Goal: Share content: Share content

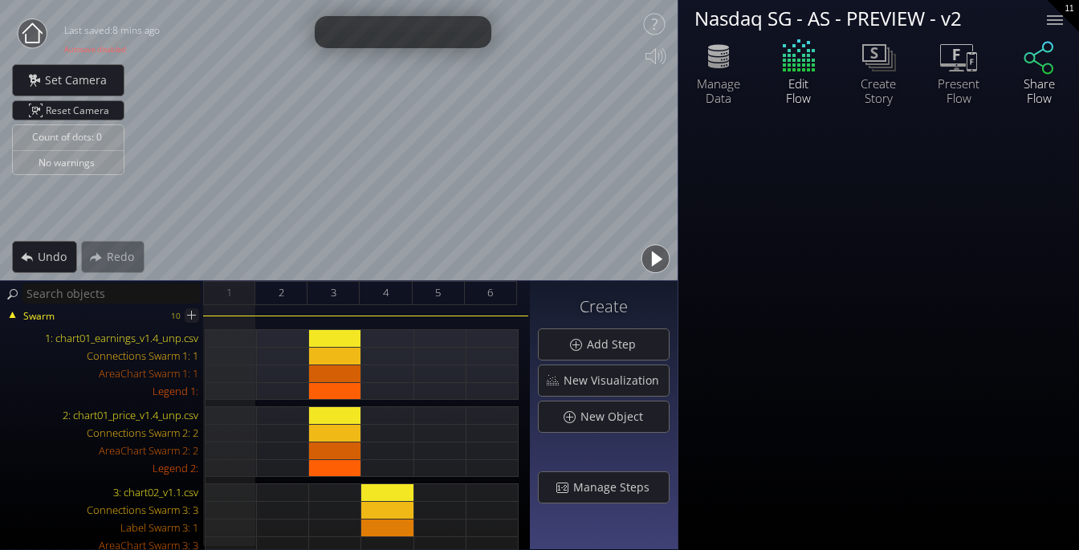
click at [1030, 59] on icon at bounding box center [1039, 56] width 48 height 40
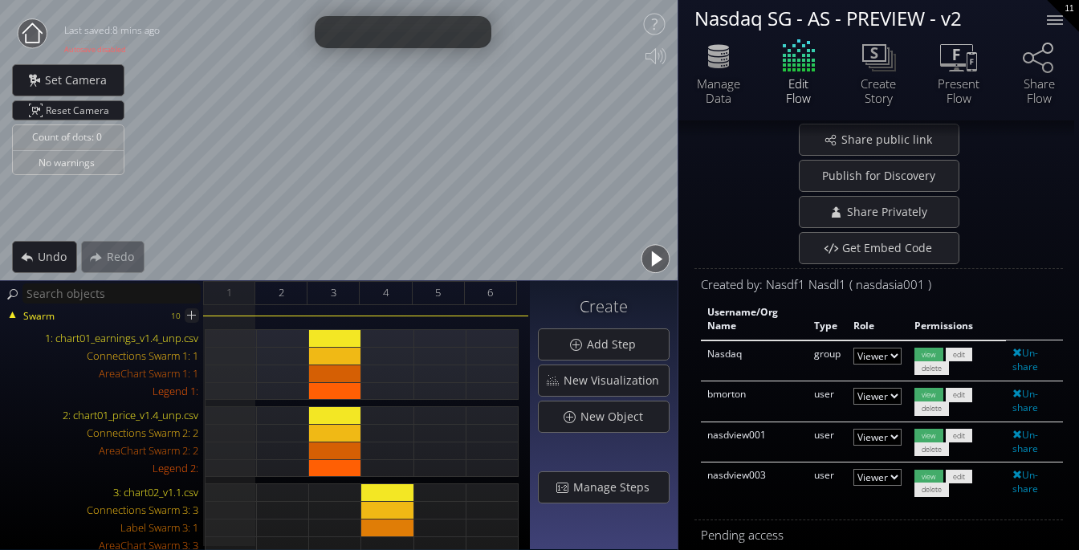
scroll to position [198, 0]
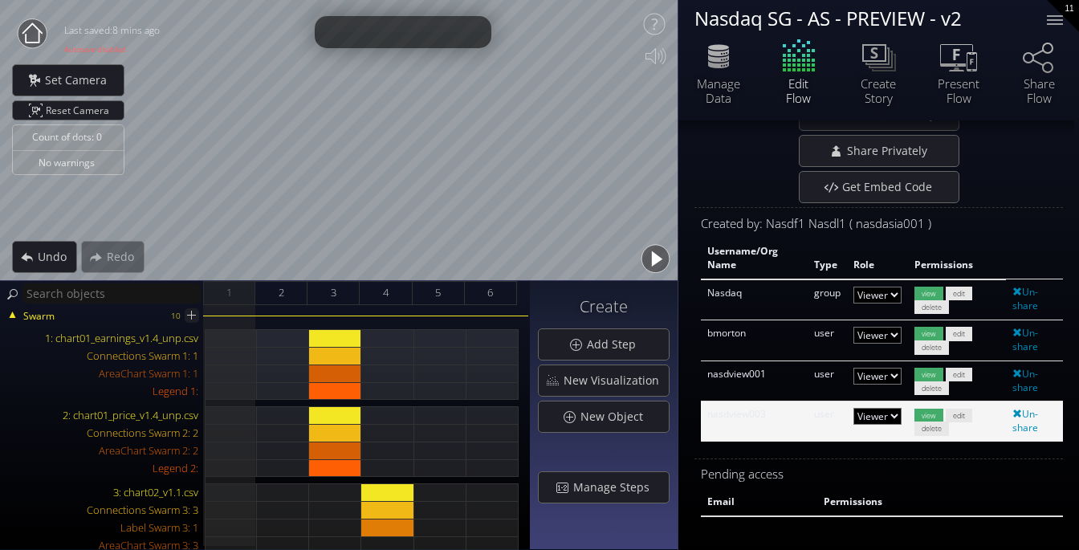
click at [888, 303] on select "Admin Editor Viewer" at bounding box center [877, 295] width 48 height 17
click at [853, 303] on select "Admin Editor Viewer" at bounding box center [877, 295] width 48 height 17
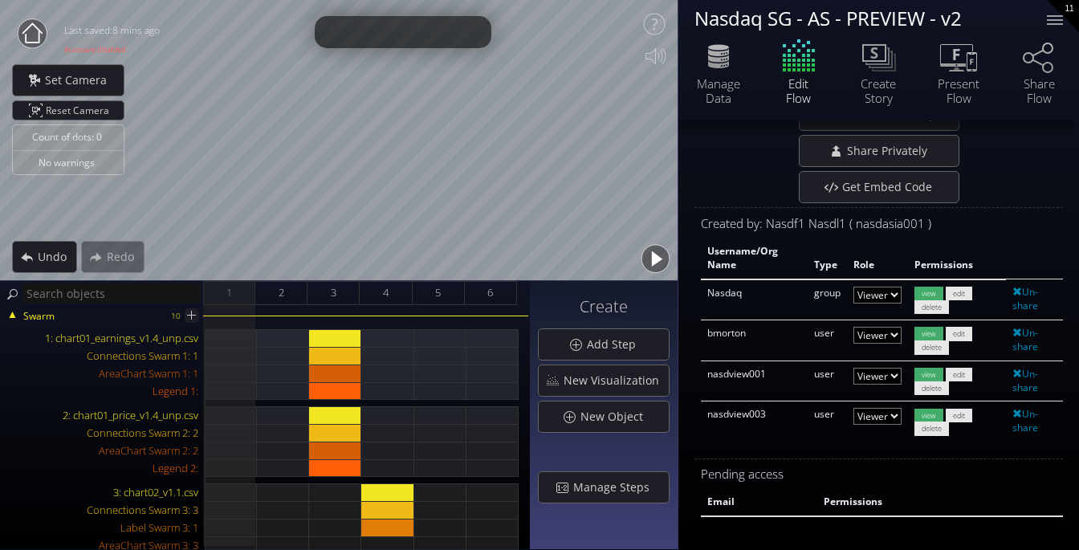
click at [926, 461] on div "* Anyone with the link can view. [URL][DOMAIN_NAME] Disable Sharable Link Share…" at bounding box center [878, 256] width 369 height 555
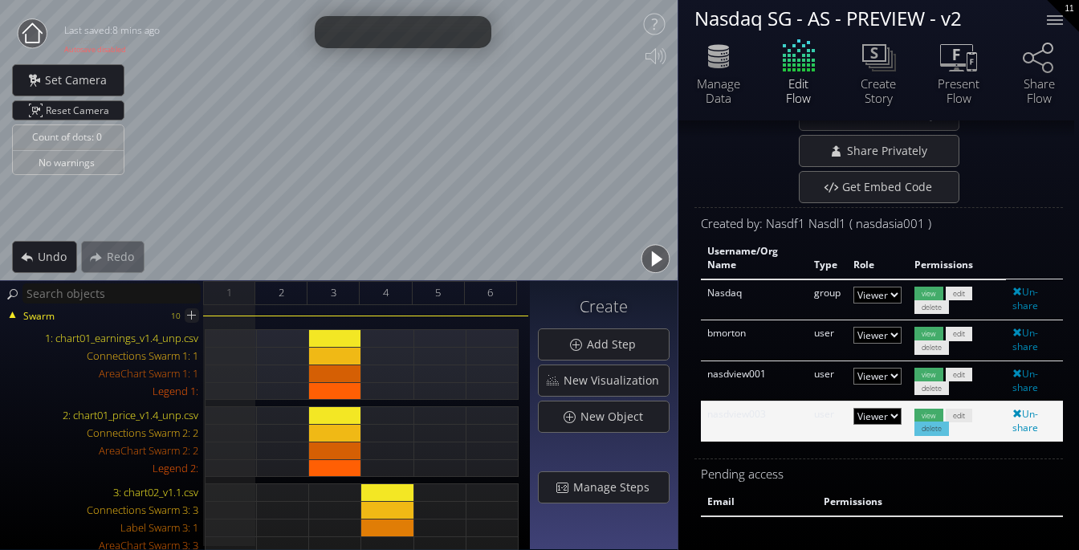
click at [924, 426] on span "delete" at bounding box center [931, 428] width 35 height 14
click at [941, 433] on span "delete" at bounding box center [931, 428] width 35 height 14
click at [1012, 415] on span at bounding box center [1017, 414] width 10 height 10
click at [1032, 414] on link "Un-share" at bounding box center [1025, 420] width 26 height 27
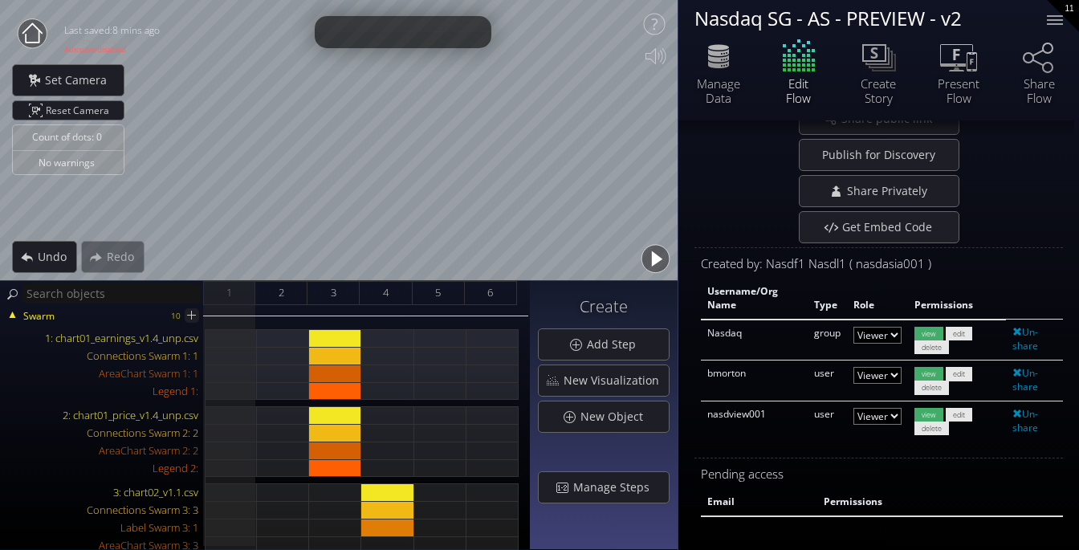
scroll to position [157, 0]
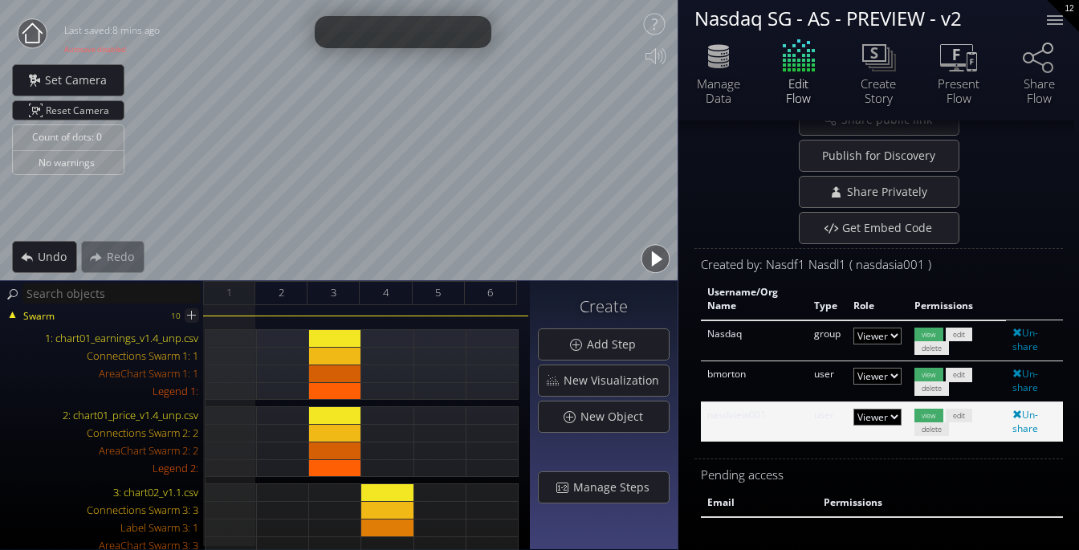
click at [763, 420] on div "nasdview001" at bounding box center [754, 416] width 94 height 14
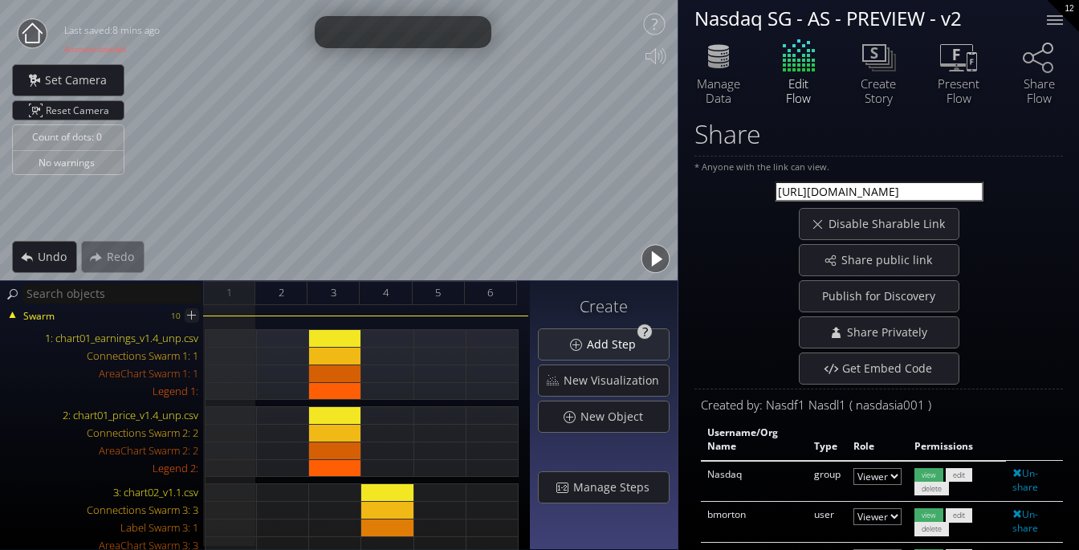
scroll to position [0, 0]
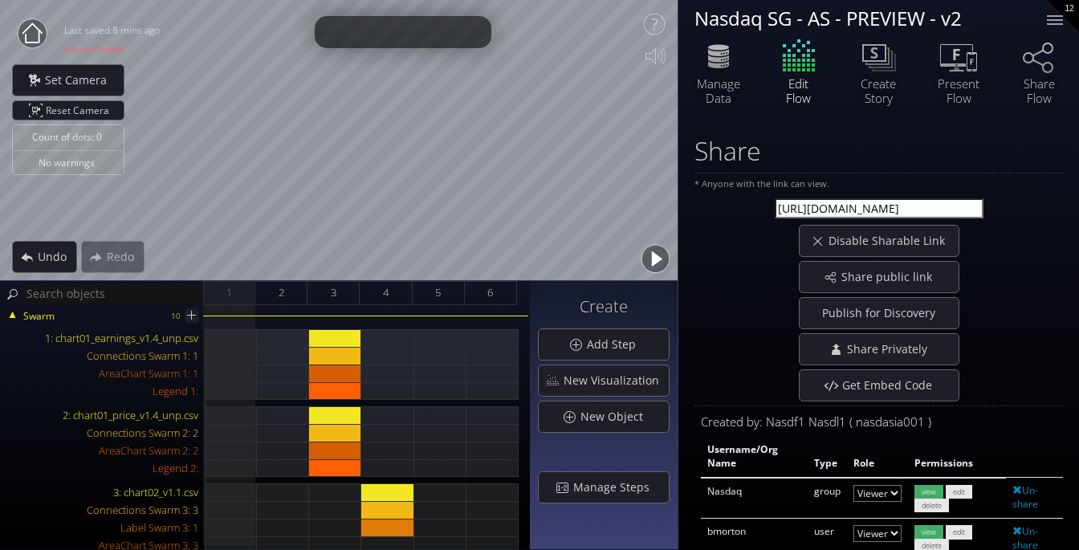
click at [28, 22] on circle at bounding box center [32, 33] width 29 height 29
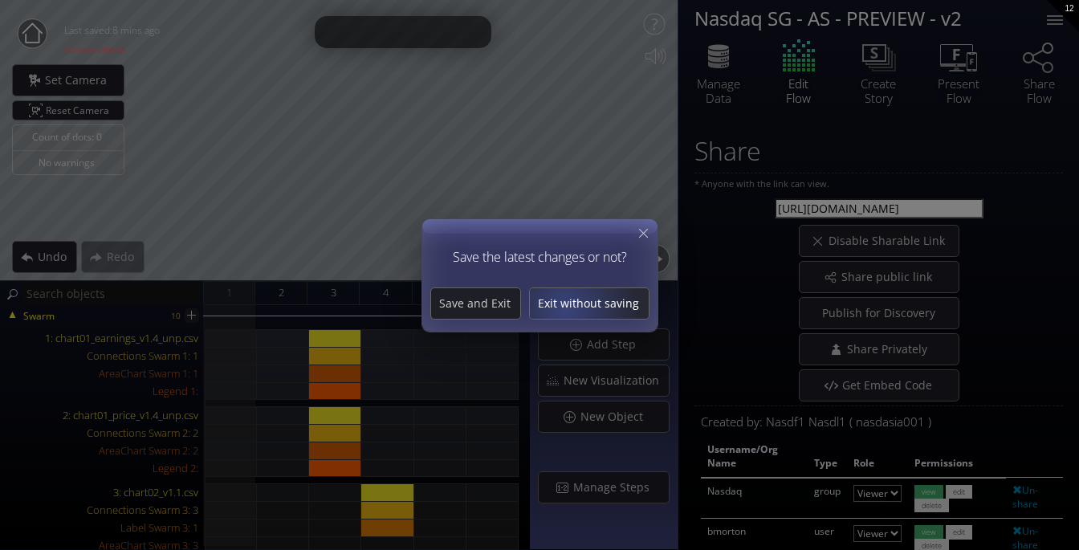
click at [564, 308] on span "Exit without saving" at bounding box center [589, 303] width 119 height 16
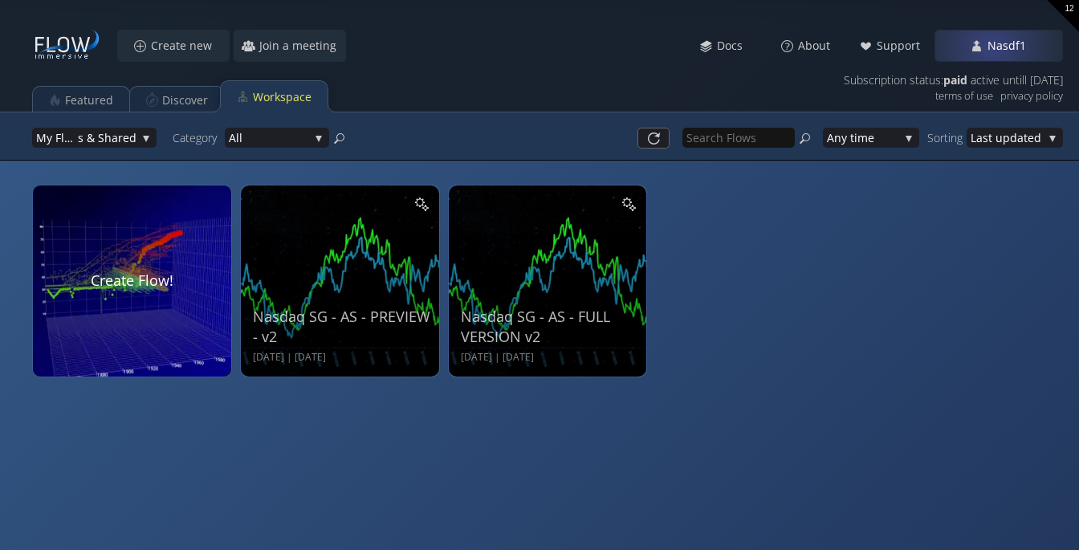
click at [992, 44] on span "Nasdf1" at bounding box center [1011, 46] width 49 height 16
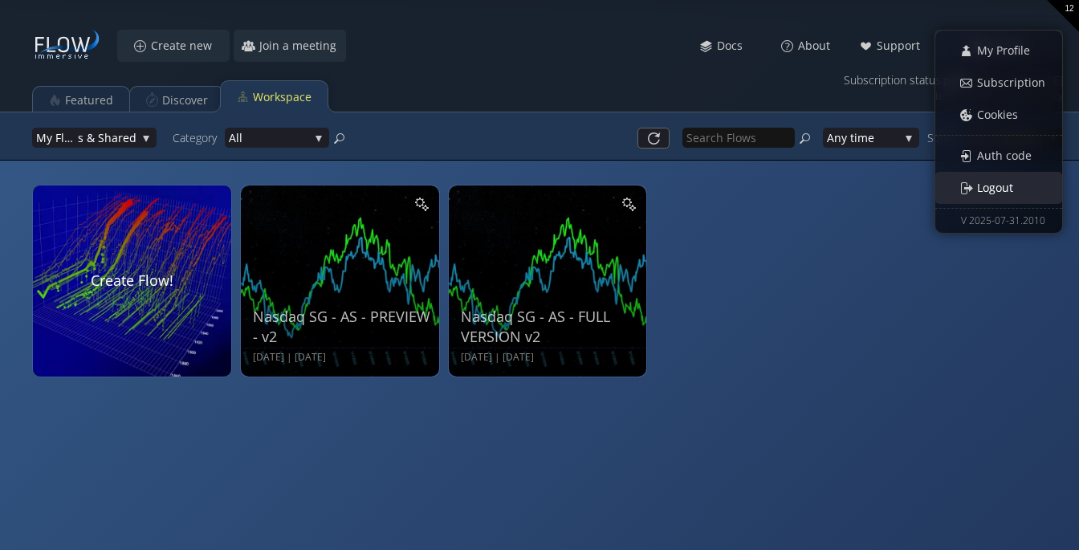
click at [1000, 181] on span "Logout" at bounding box center [999, 188] width 47 height 16
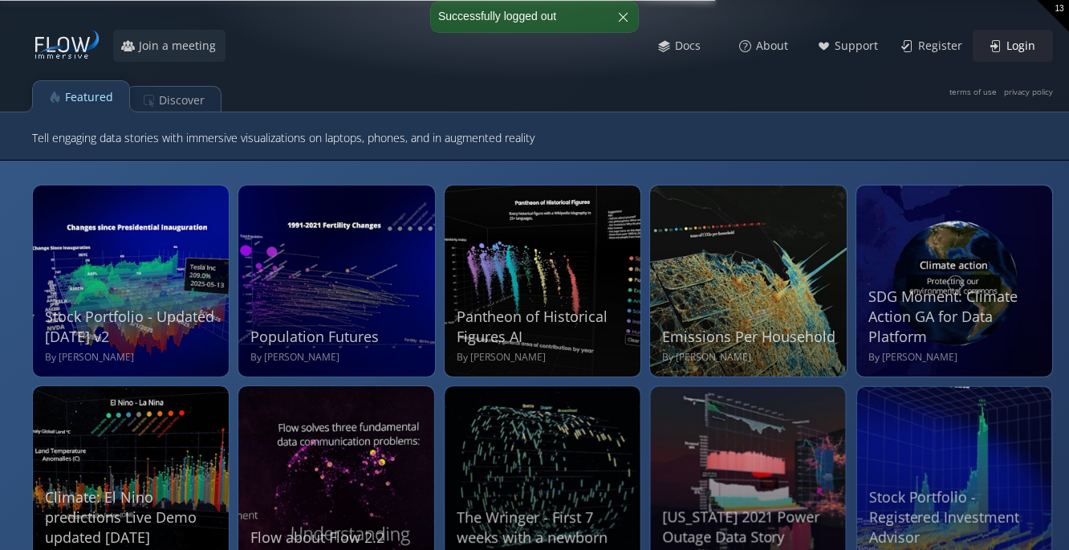
click at [1017, 45] on span "Login" at bounding box center [1025, 46] width 39 height 16
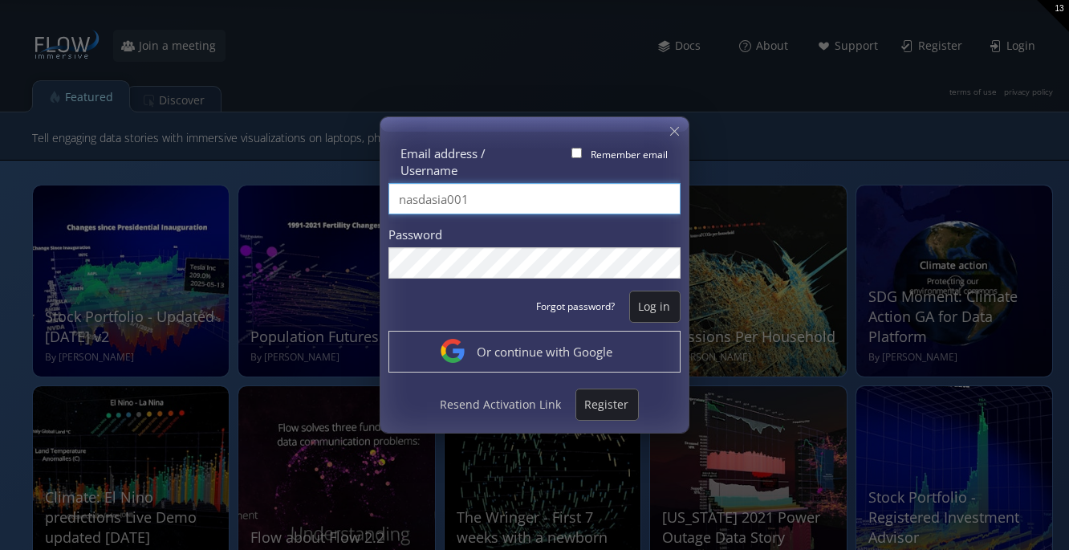
click at [476, 198] on input "nasdasia001" at bounding box center [535, 198] width 292 height 31
type input "Vengage"
click at [645, 306] on span "Log in" at bounding box center [655, 307] width 50 height 16
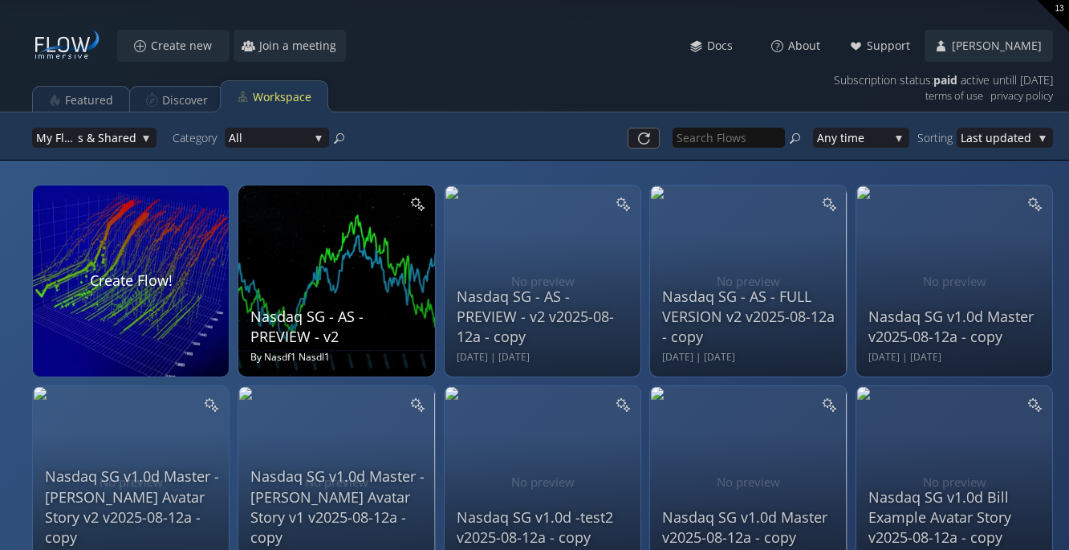
click at [353, 276] on div "Nasdaq SG - AS - PREVIEW - v2 By Nasdf1 Nasdl1" at bounding box center [338, 278] width 176 height 171
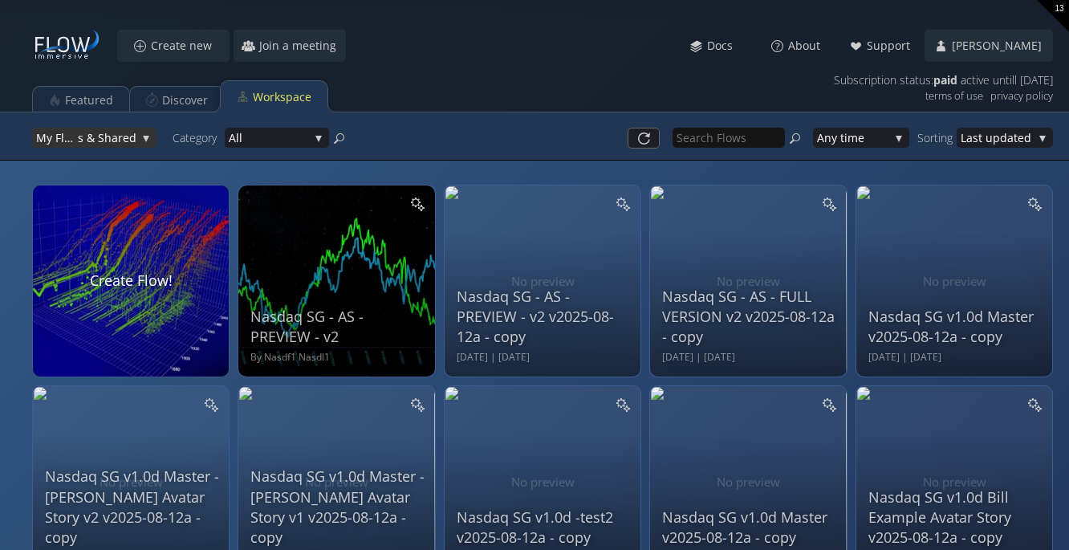
click at [143, 143] on div "My Flow s & Shared" at bounding box center [94, 138] width 124 height 20
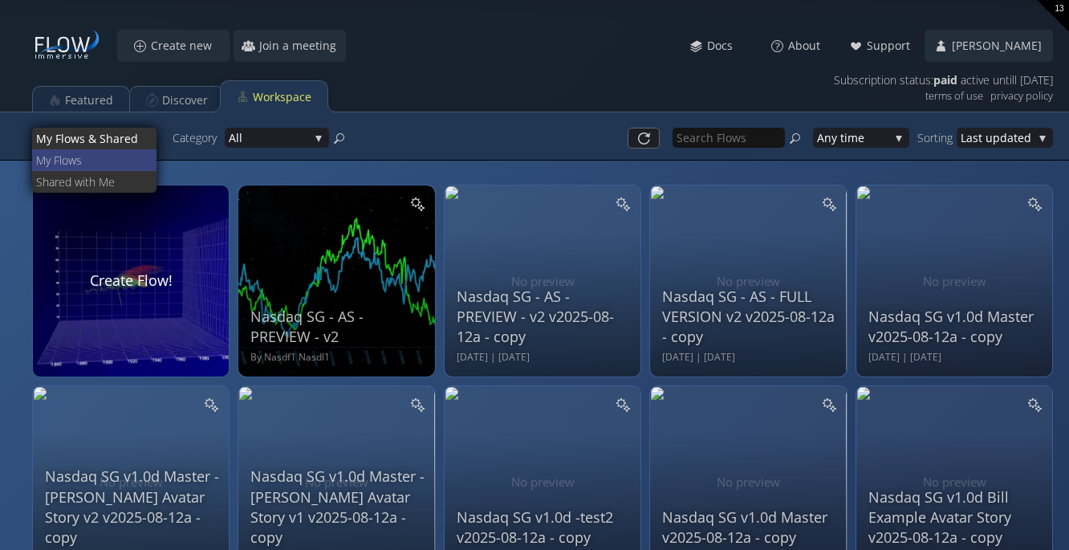
click at [124, 157] on span "ws" at bounding box center [106, 160] width 76 height 22
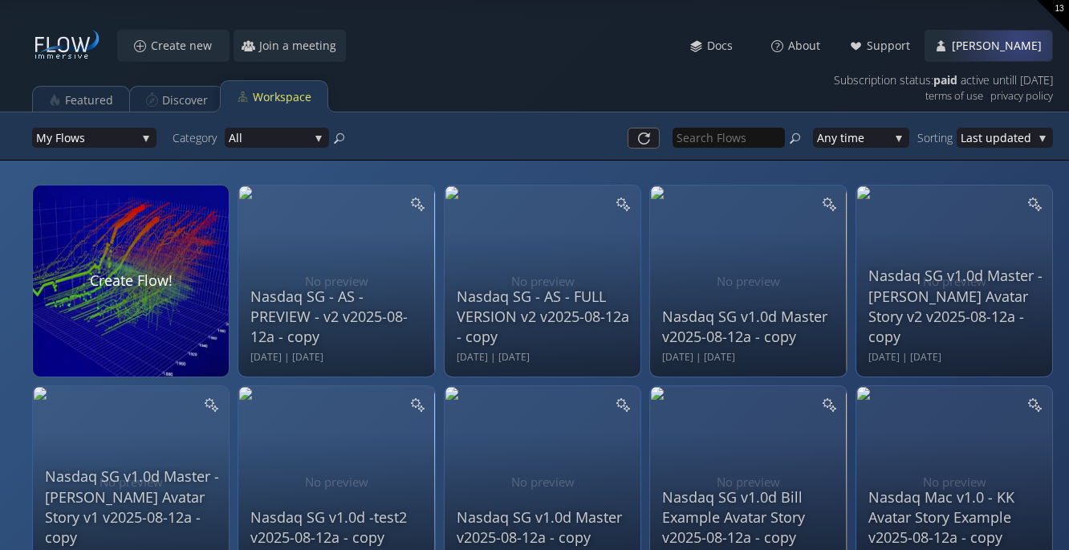
click at [1019, 38] on span "[PERSON_NAME]" at bounding box center [1001, 46] width 100 height 16
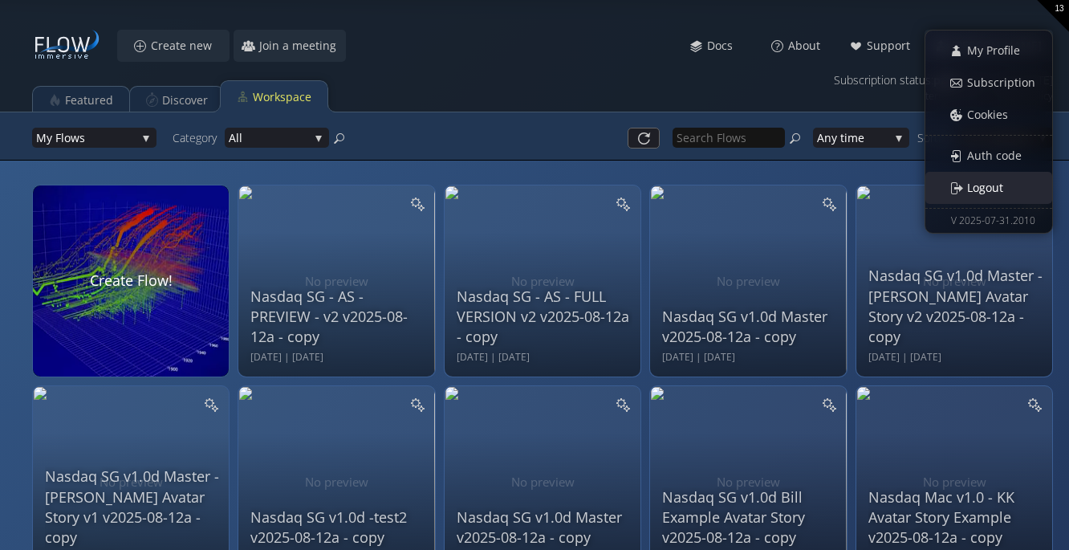
click at [1016, 186] on div "Logout" at bounding box center [997, 188] width 109 height 31
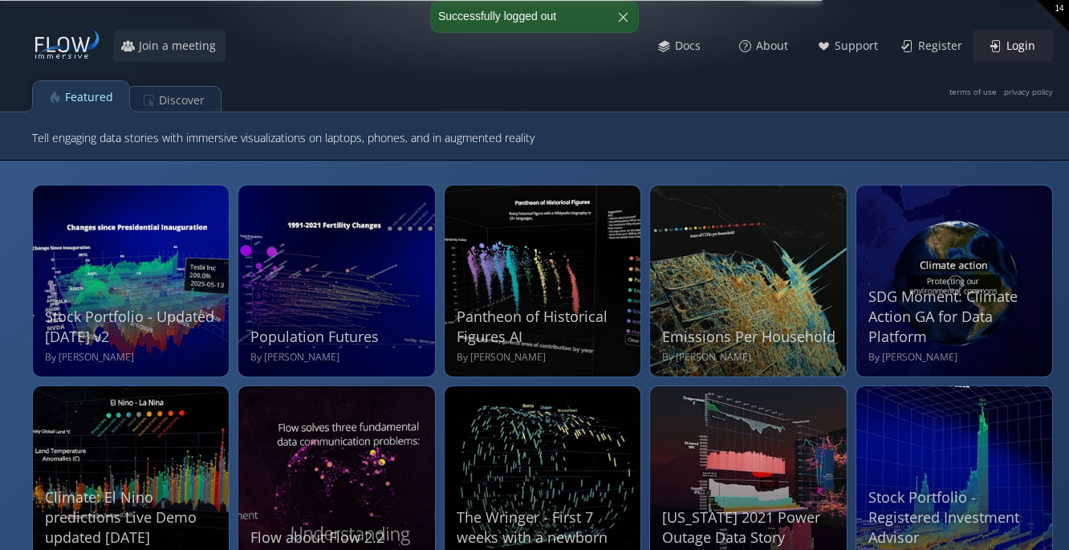
click at [1034, 41] on span "Login" at bounding box center [1025, 46] width 39 height 16
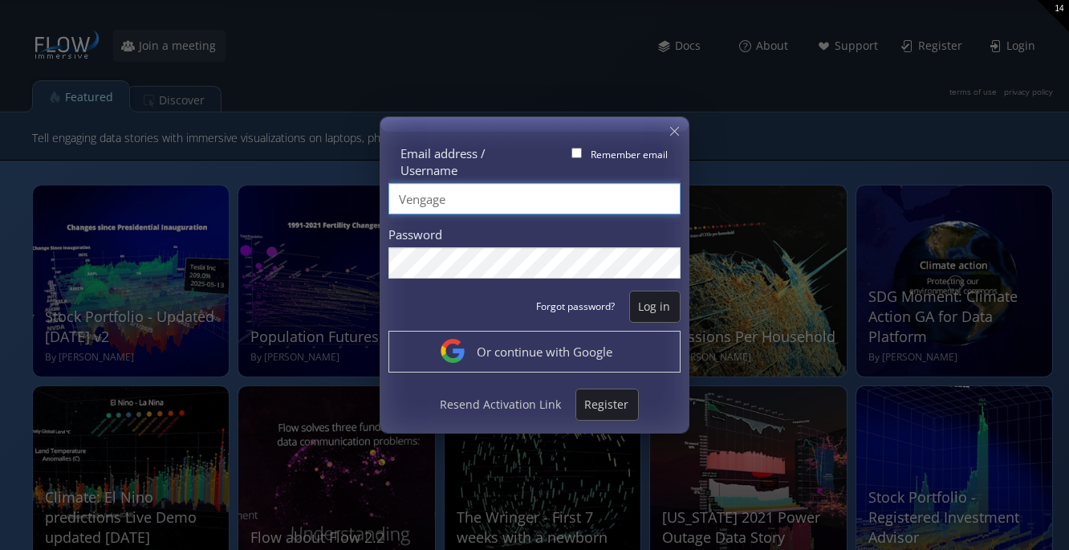
click at [519, 188] on input "Vengage" at bounding box center [535, 198] width 292 height 31
click at [455, 206] on input "Vengage" at bounding box center [535, 198] width 292 height 31
type input "nasdasia001"
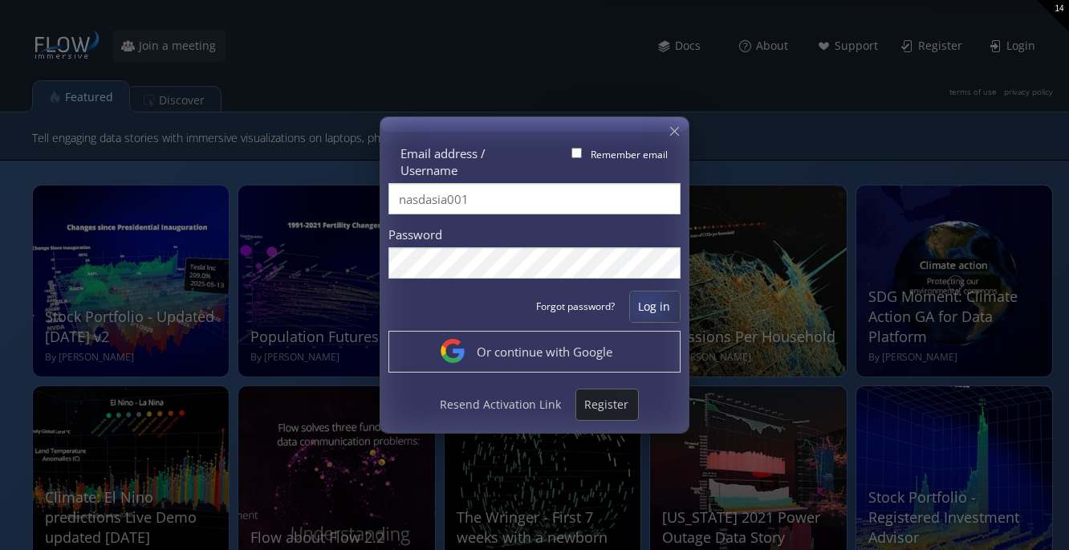
click at [654, 311] on span "Log in" at bounding box center [655, 307] width 50 height 16
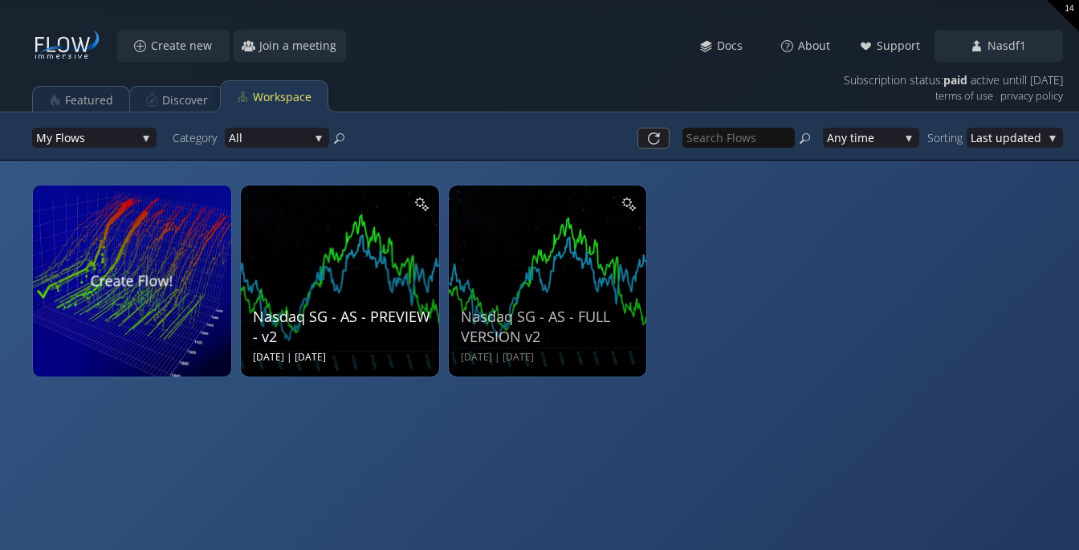
click at [387, 275] on div "Nasdaq SG - AS - PREVIEW - v2 [DATE] | [DATE]" at bounding box center [342, 278] width 178 height 171
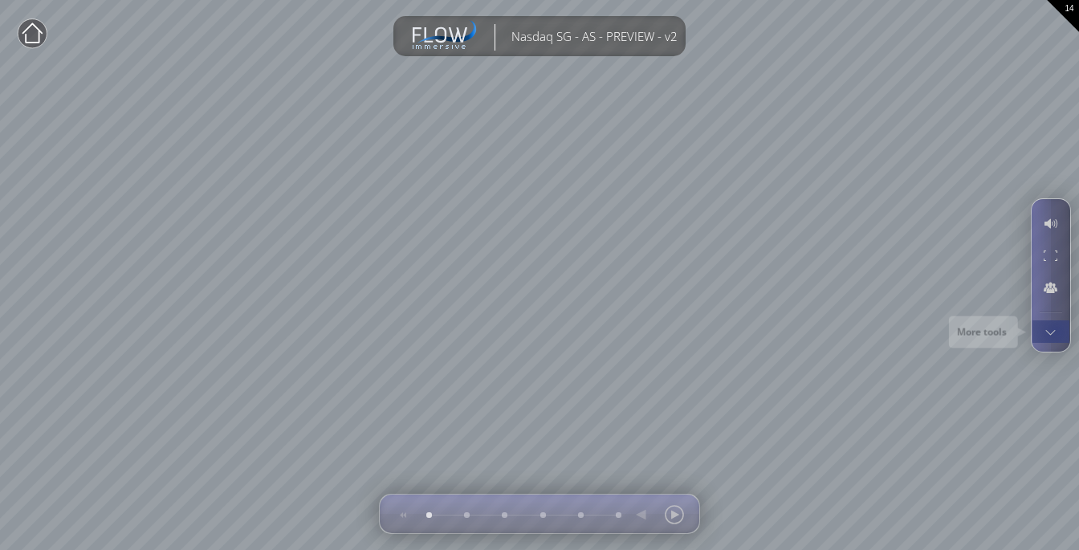
click at [1055, 331] on div at bounding box center [1051, 331] width 30 height 22
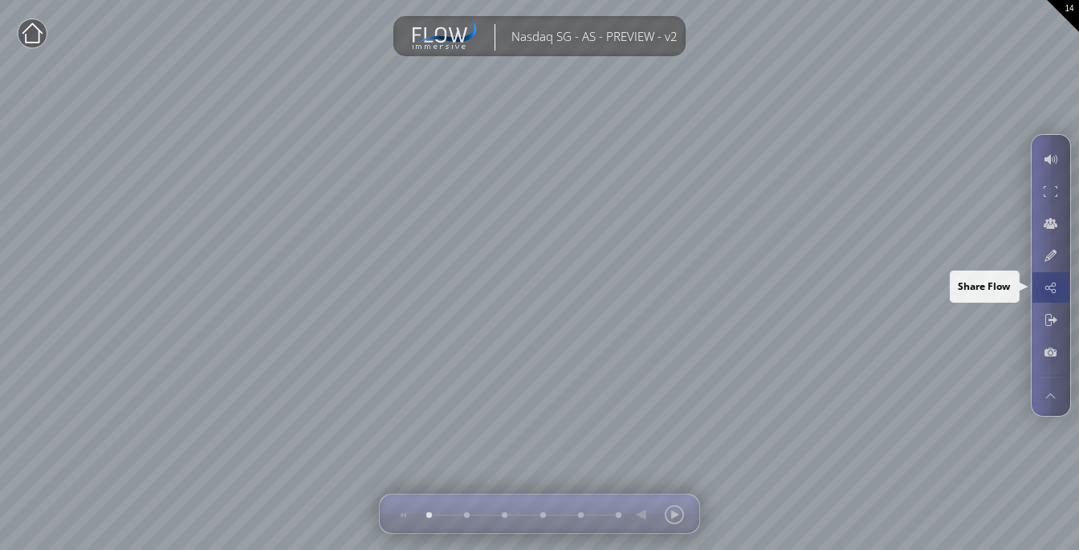
click at [1052, 288] on div at bounding box center [1051, 287] width 30 height 31
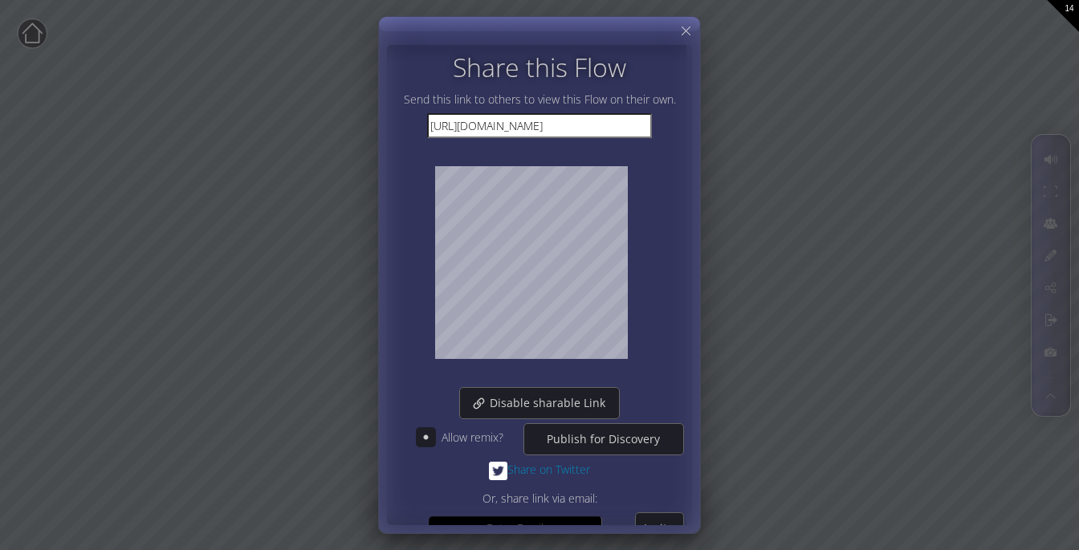
scroll to position [96, 0]
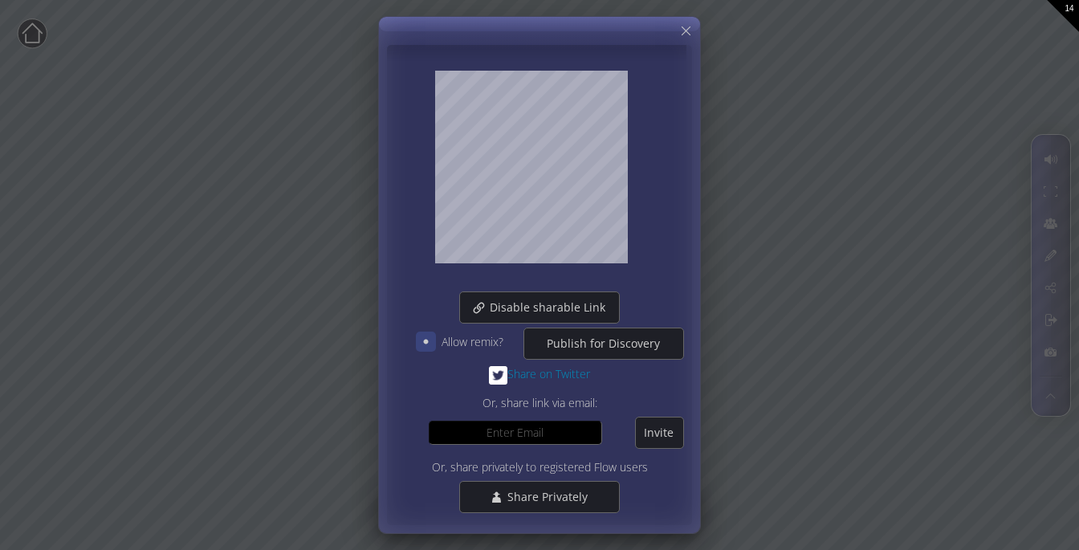
click at [426, 344] on icon at bounding box center [425, 341] width 15 height 15
click at [421, 348] on div at bounding box center [426, 341] width 18 height 18
click at [560, 495] on span "Share Privately" at bounding box center [552, 497] width 91 height 16
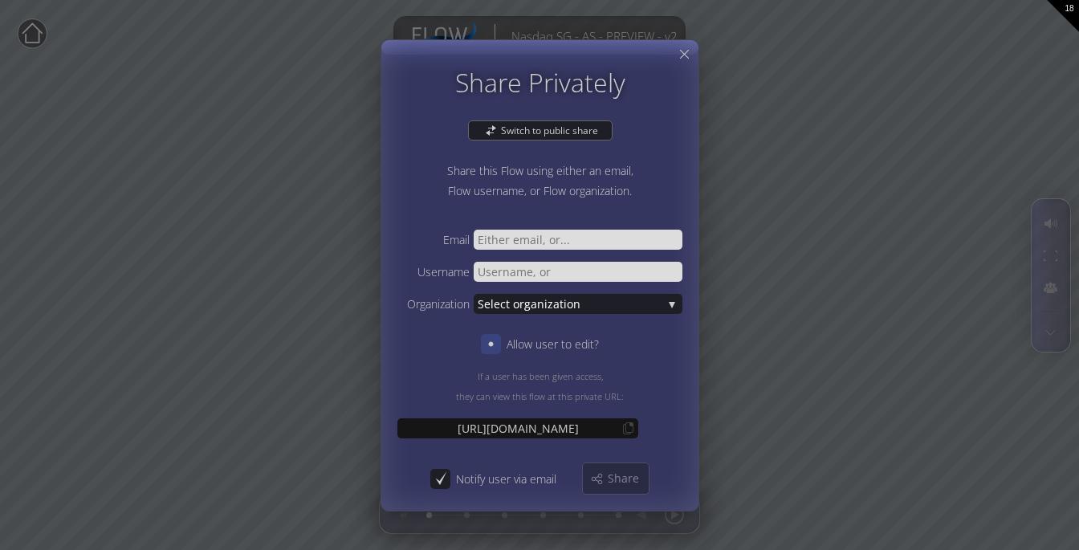
click at [489, 349] on icon at bounding box center [490, 343] width 15 height 15
click at [494, 347] on icon at bounding box center [490, 343] width 15 height 15
click at [507, 271] on input "text" at bounding box center [578, 271] width 209 height 20
type input "nasdview001"
click at [602, 479] on div "Share" at bounding box center [616, 478] width 66 height 31
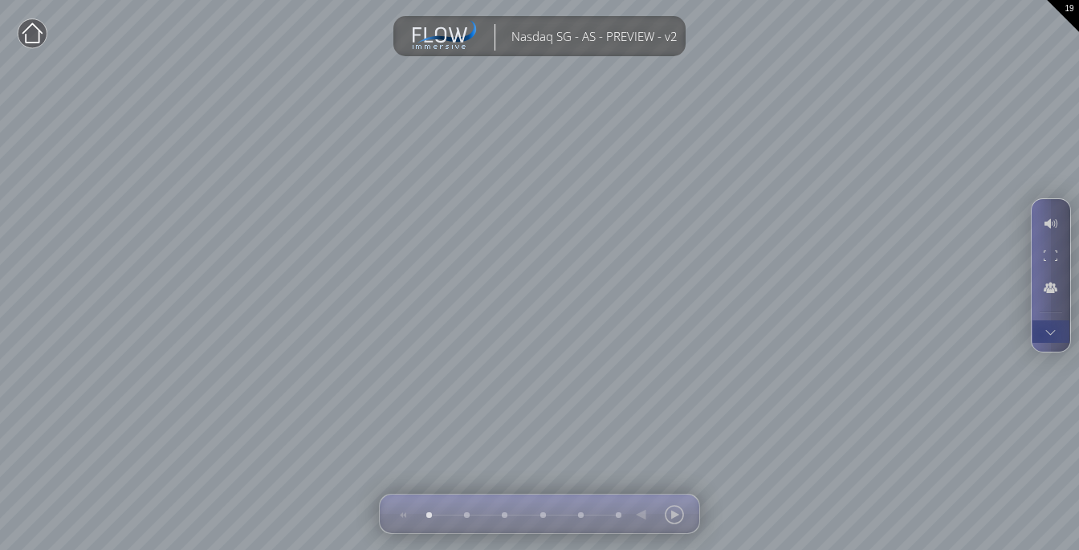
click at [1042, 333] on div at bounding box center [1051, 331] width 30 height 22
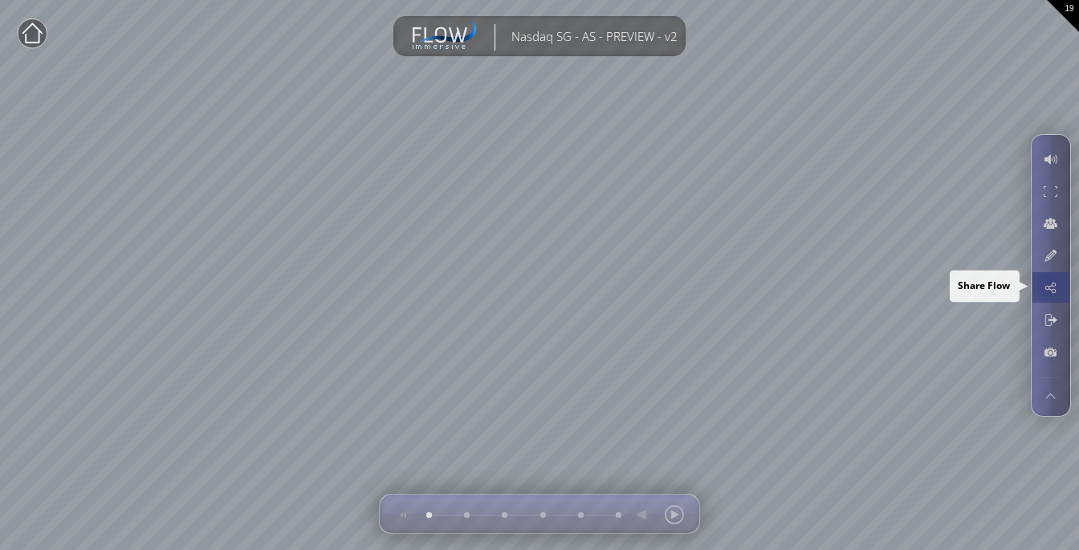
click at [1049, 282] on div at bounding box center [1051, 287] width 30 height 31
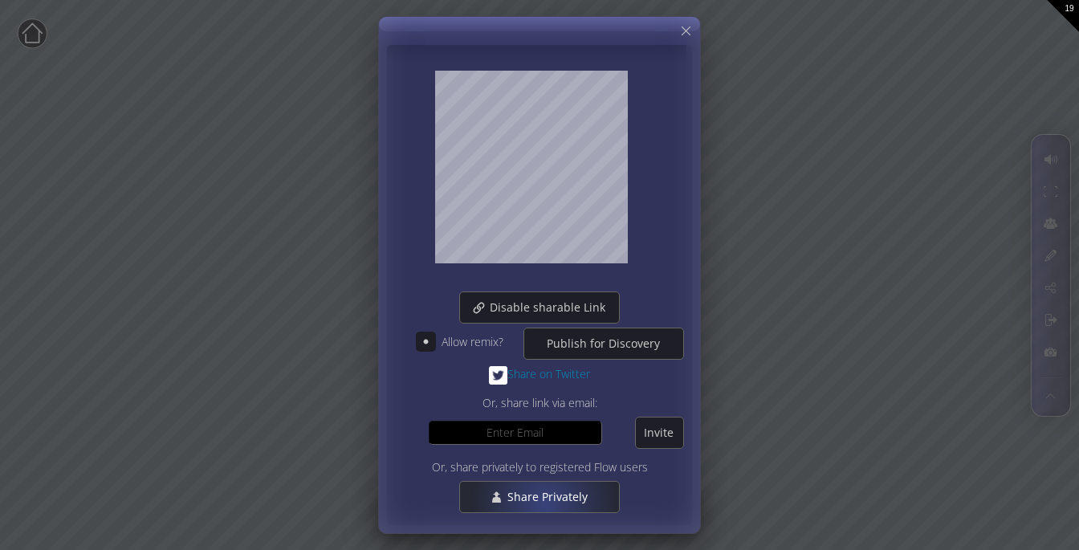
click at [542, 502] on span "Share Privately" at bounding box center [552, 497] width 91 height 16
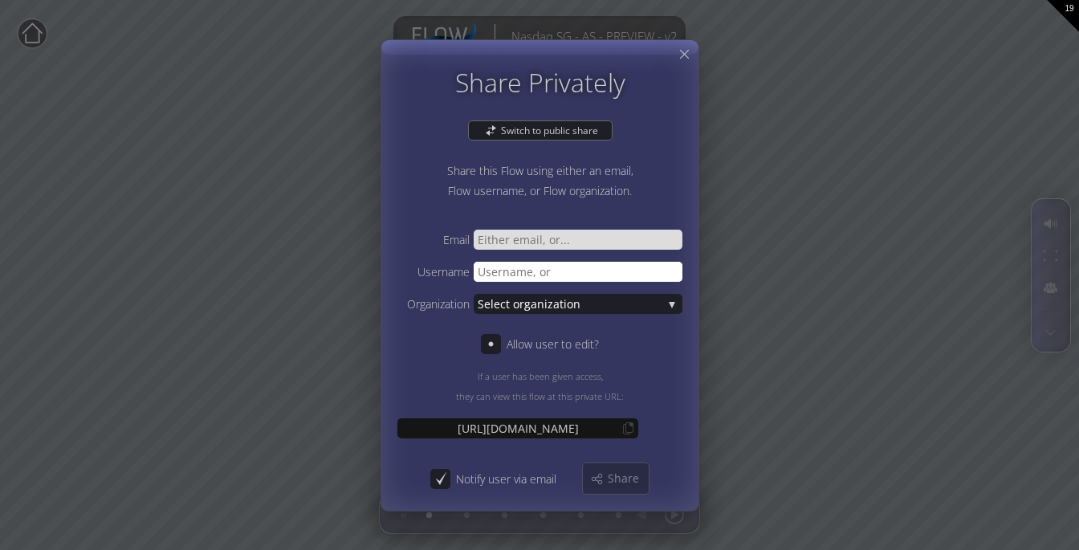
click at [540, 267] on input "text" at bounding box center [578, 271] width 209 height 20
type input "nasdview002"
click at [619, 474] on span "Share" at bounding box center [628, 478] width 42 height 16
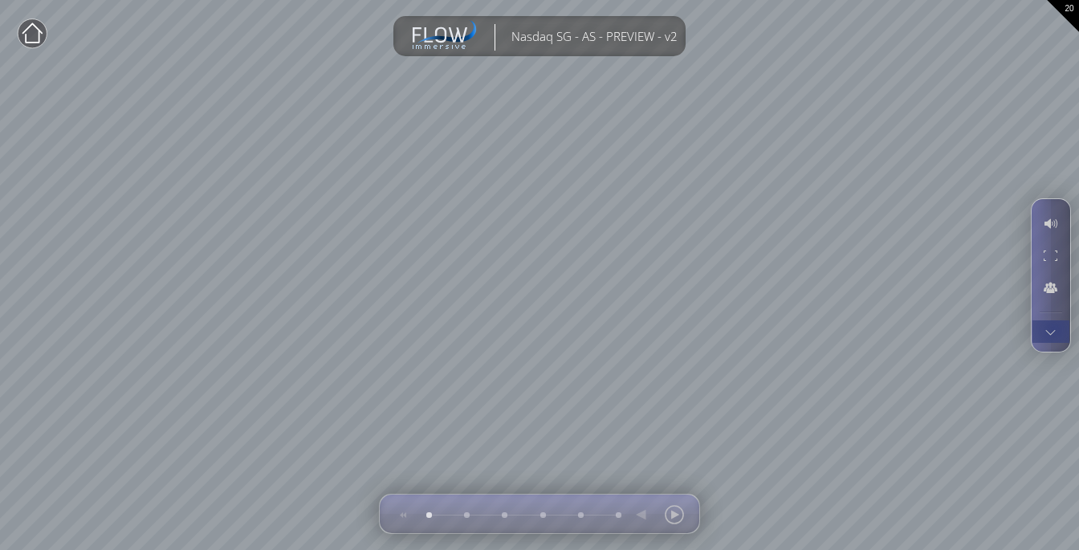
click at [1053, 329] on div at bounding box center [1051, 331] width 30 height 22
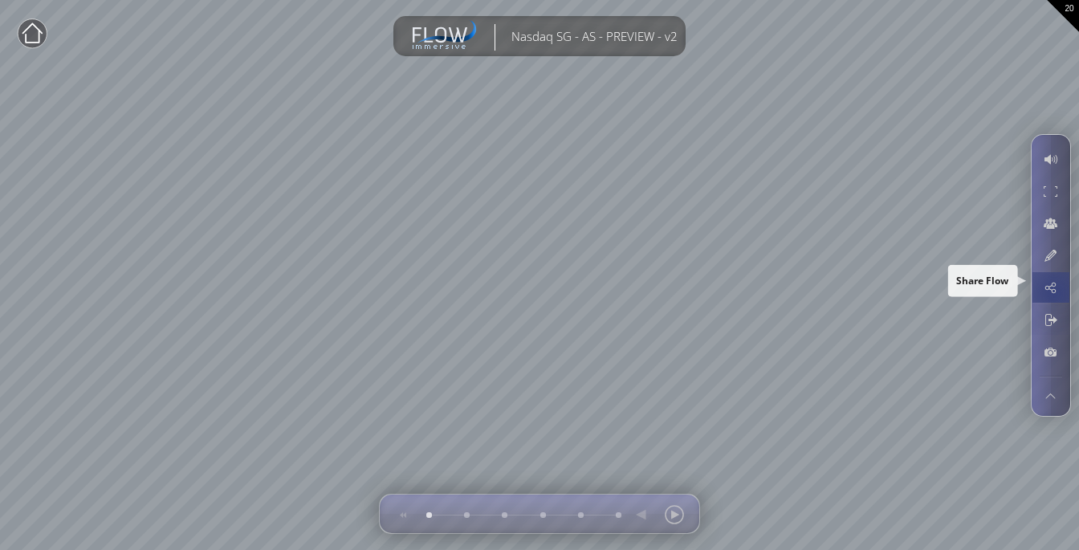
click at [1053, 289] on div at bounding box center [1051, 287] width 30 height 31
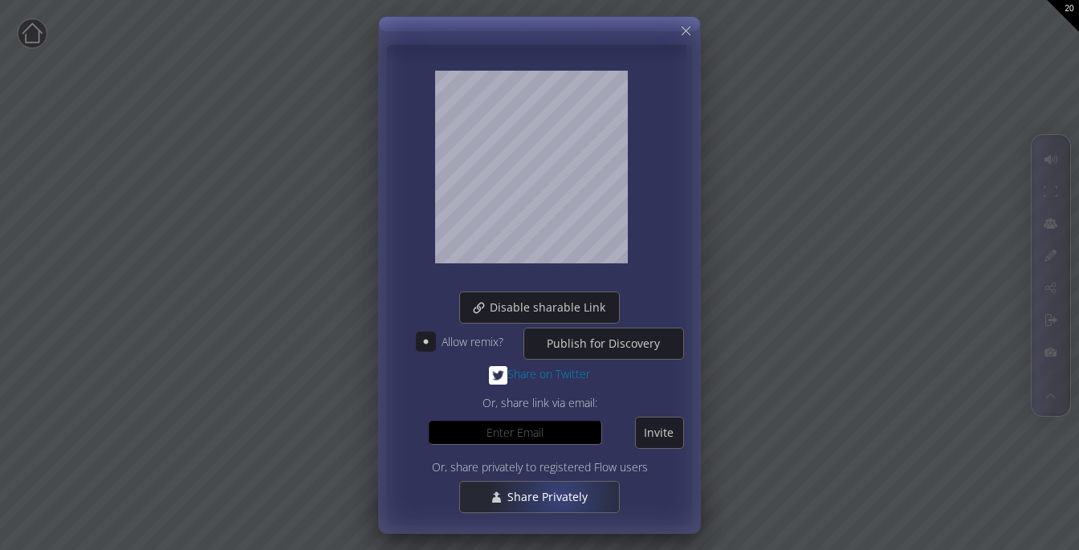
click at [560, 496] on span "Share Privately" at bounding box center [552, 497] width 91 height 16
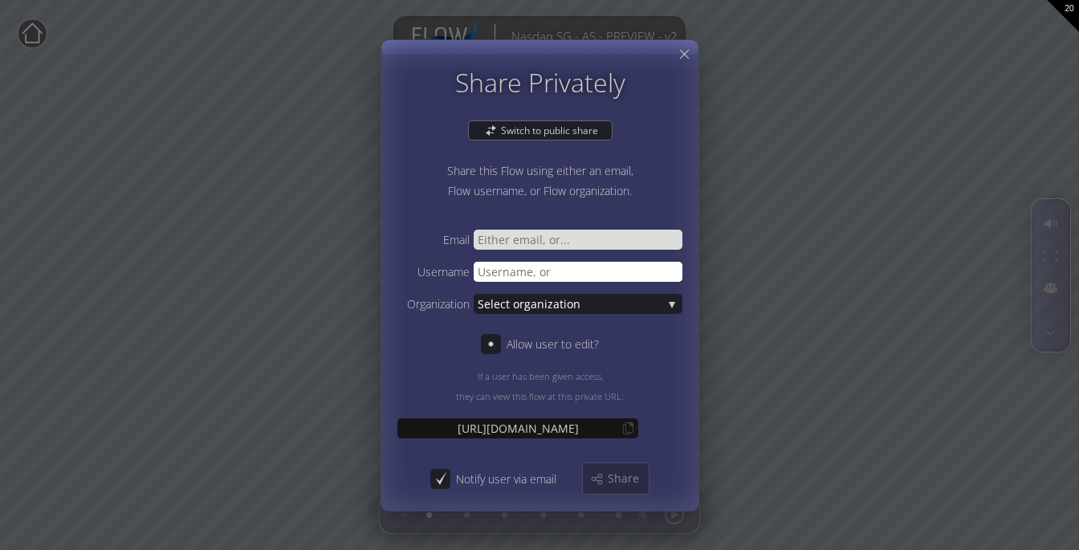
click at [548, 272] on input "text" at bounding box center [578, 271] width 209 height 20
type input "nasdview004"
click at [596, 476] on div "Share" at bounding box center [616, 478] width 66 height 31
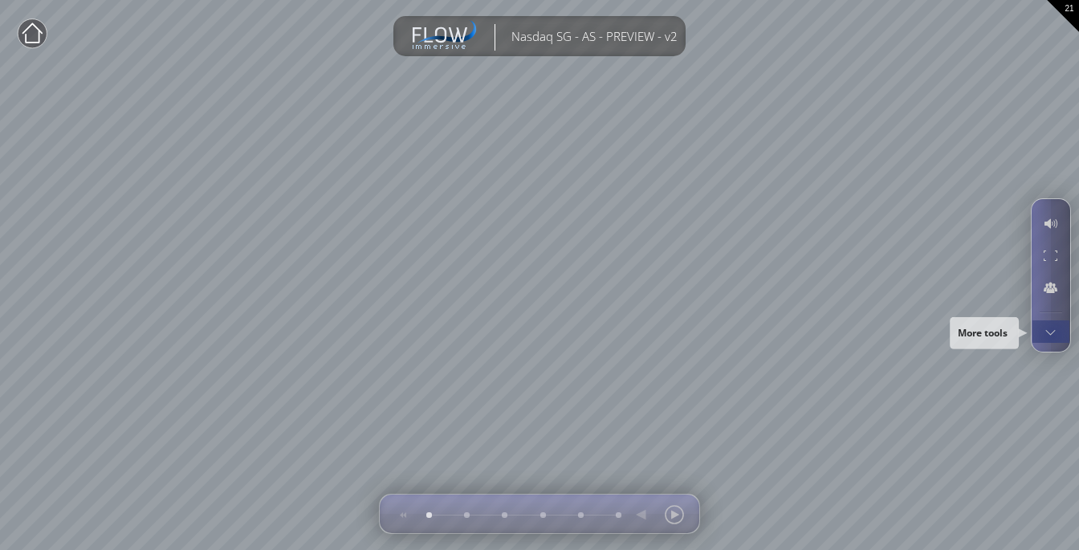
click at [1053, 335] on div at bounding box center [1051, 331] width 30 height 22
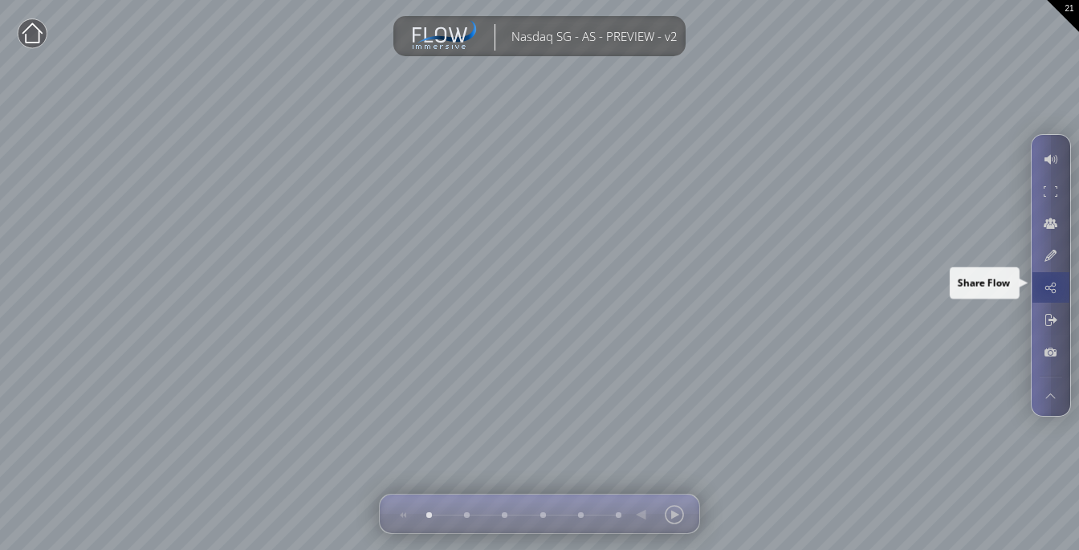
click at [1047, 284] on div at bounding box center [1051, 287] width 30 height 31
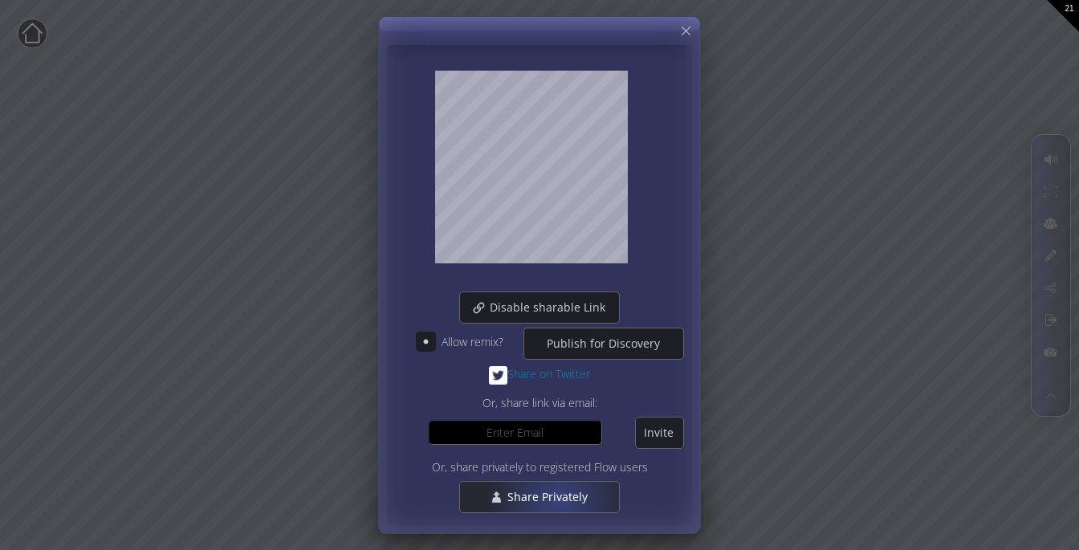
click at [555, 499] on span "Share Privately" at bounding box center [552, 497] width 91 height 16
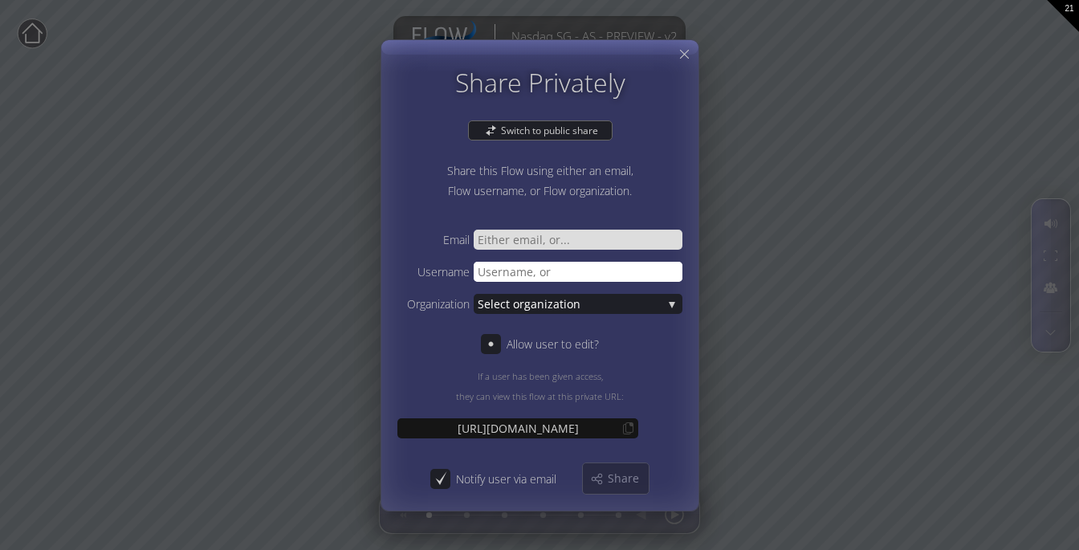
click at [516, 268] on input "text" at bounding box center [578, 271] width 209 height 20
type input "nasdview005"
click at [608, 472] on span "Share" at bounding box center [628, 478] width 42 height 16
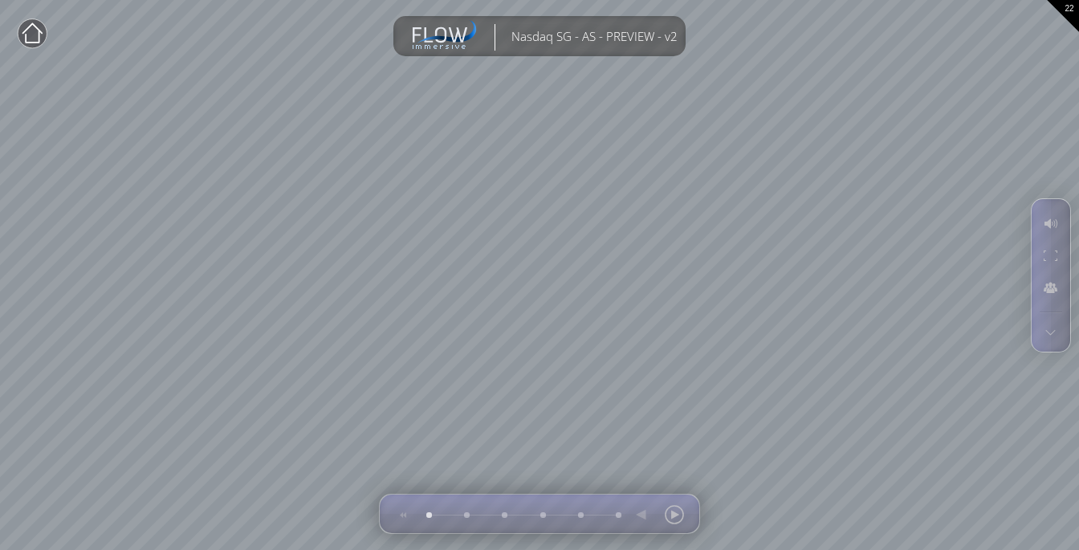
click at [31, 36] on circle at bounding box center [32, 33] width 29 height 29
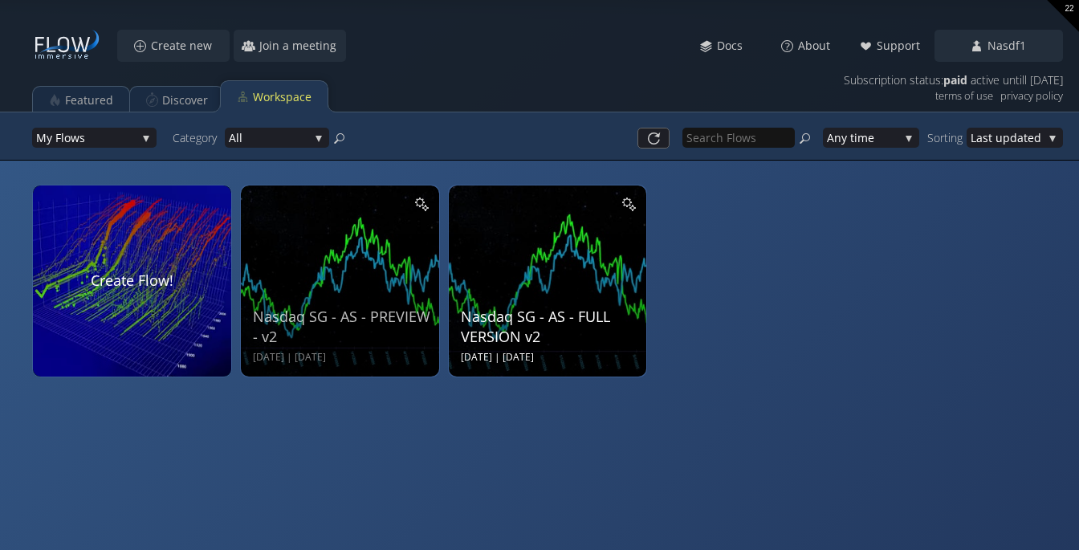
click at [575, 247] on div "Nasdaq SG - AS - FULL VERSION v2 [DATE] | [DATE]" at bounding box center [550, 278] width 178 height 171
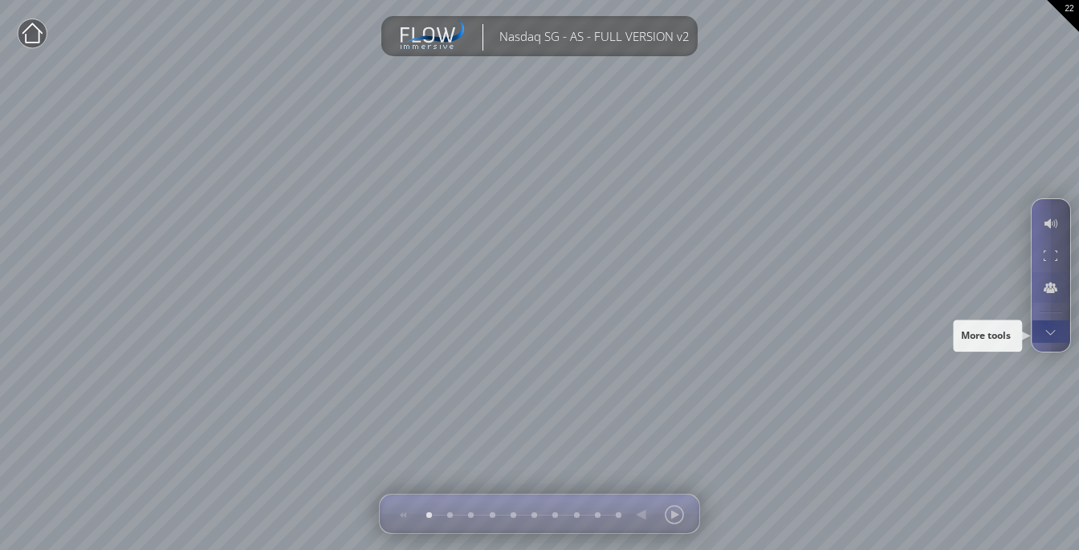
click at [1046, 324] on div at bounding box center [1051, 331] width 30 height 22
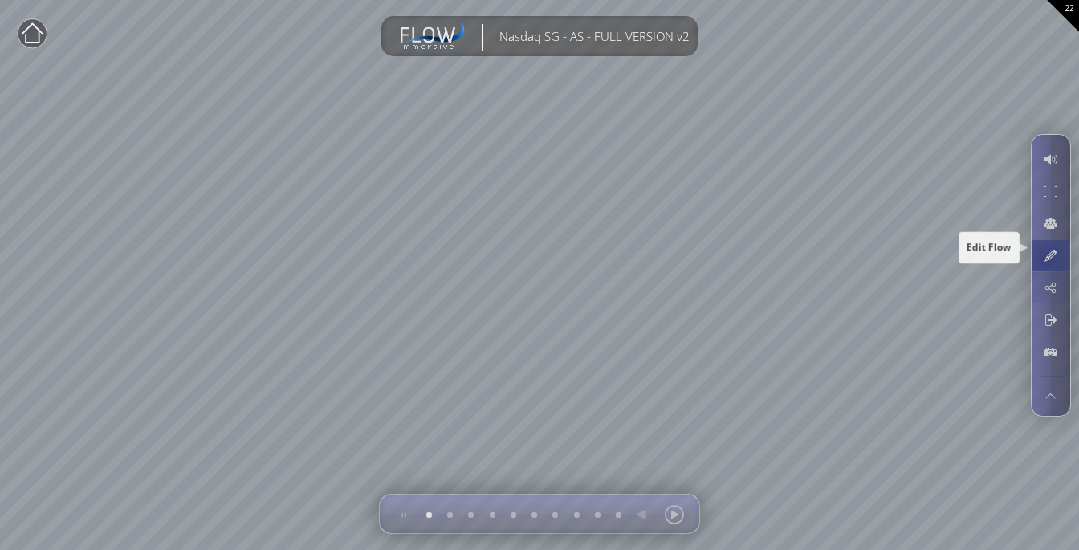
click at [1045, 259] on div at bounding box center [1051, 255] width 30 height 31
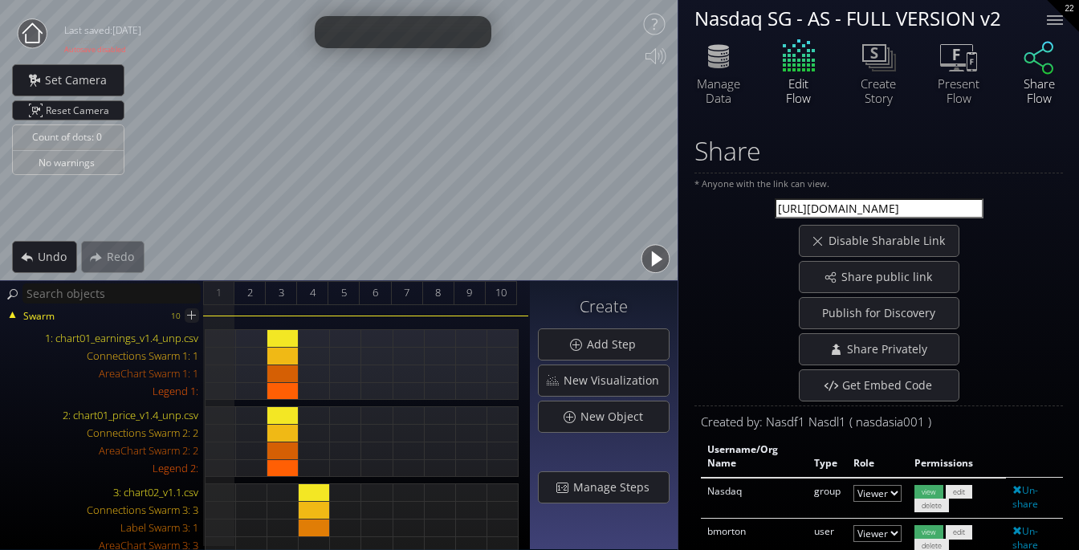
click at [1033, 60] on icon at bounding box center [1039, 58] width 30 height 33
click at [1045, 67] on icon at bounding box center [1039, 56] width 48 height 40
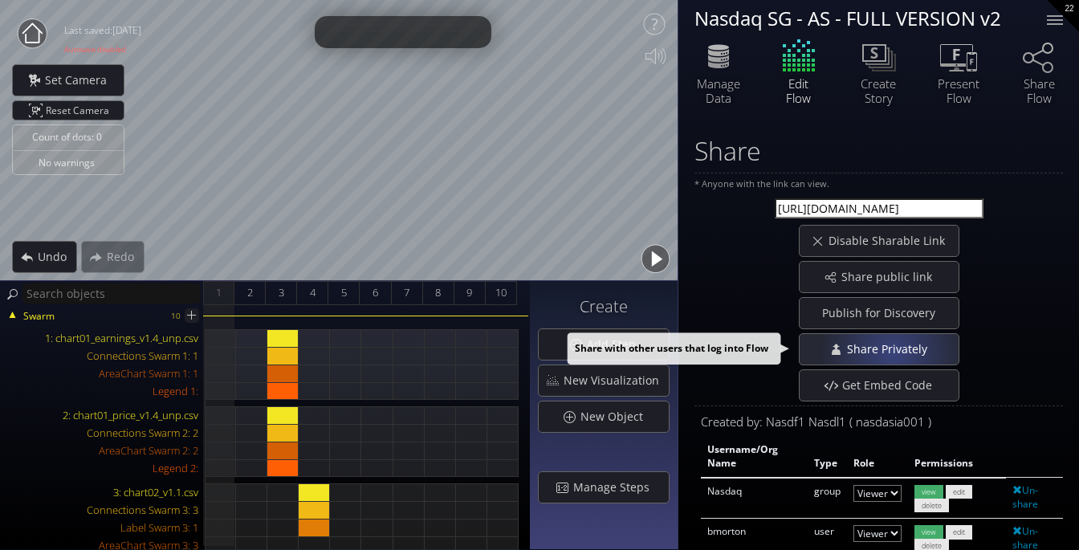
click at [890, 353] on span "Share Privately" at bounding box center [890, 349] width 91 height 16
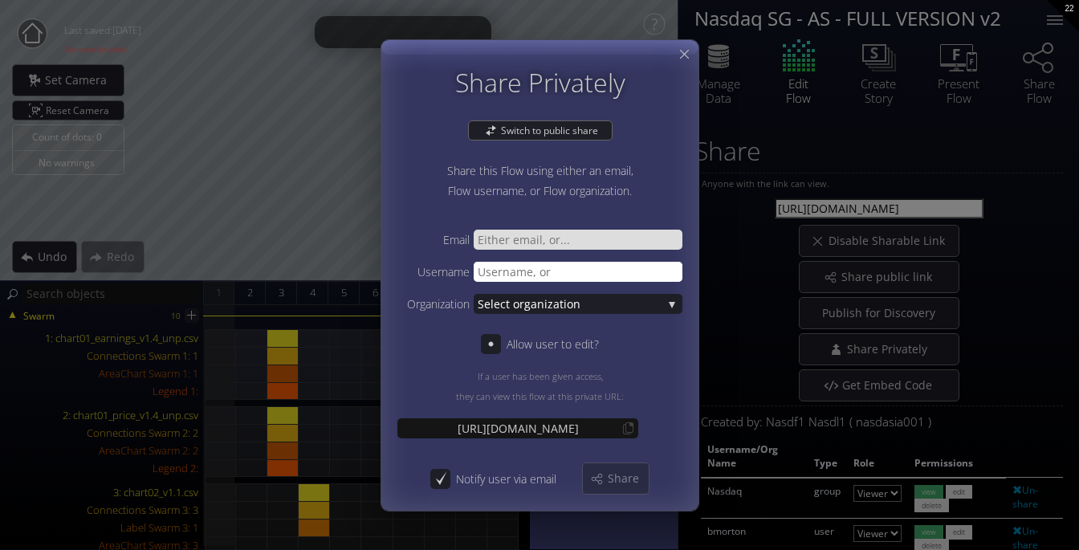
click at [517, 270] on input "text" at bounding box center [578, 271] width 209 height 20
type input "nasdview001"
click at [608, 474] on span "Share" at bounding box center [628, 478] width 42 height 16
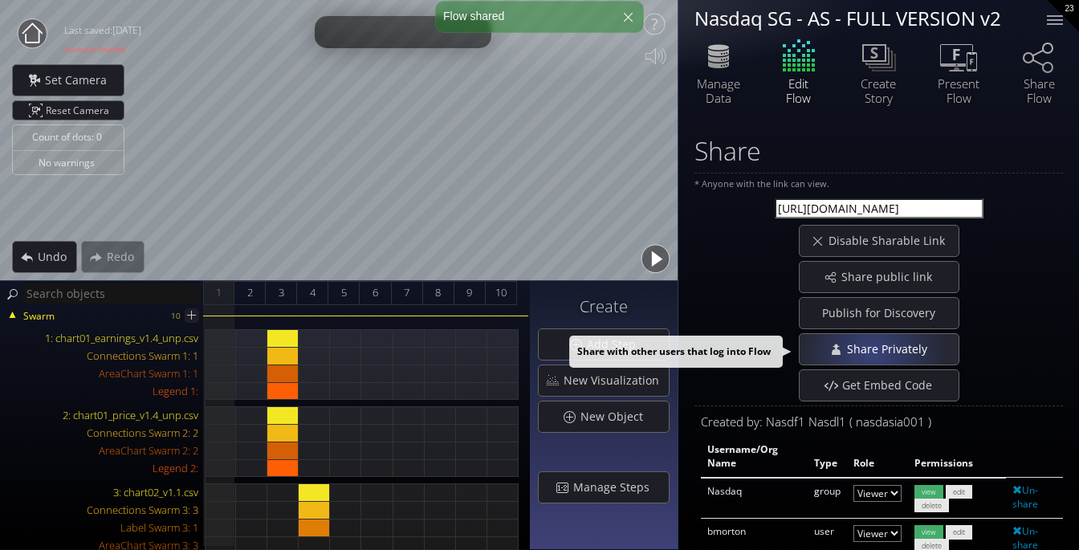
click at [869, 353] on span "Share Privately" at bounding box center [890, 349] width 91 height 16
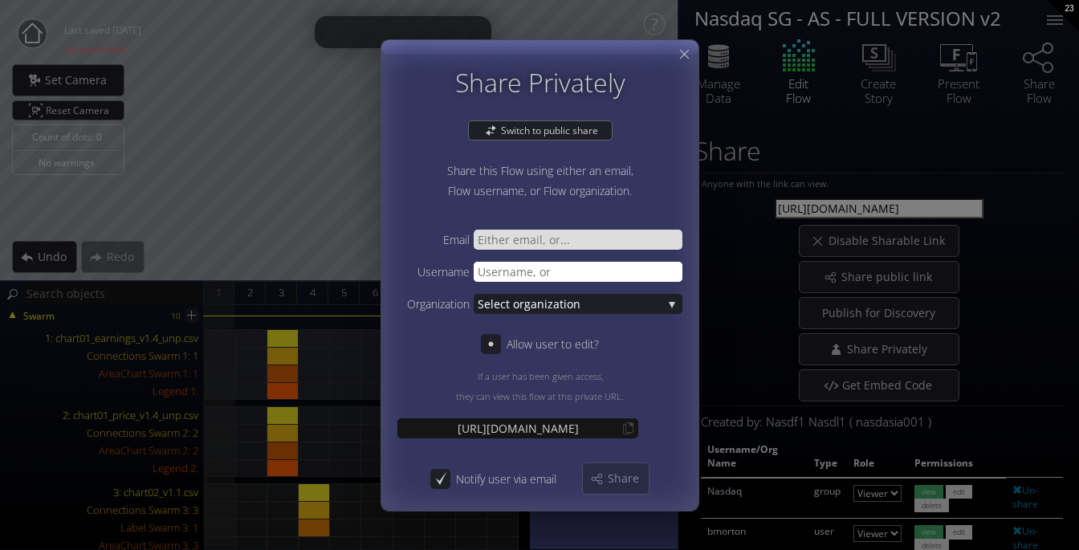
click at [478, 266] on input "text" at bounding box center [578, 271] width 209 height 20
type input "nasdview002"
click at [642, 481] on span "Share" at bounding box center [628, 478] width 42 height 16
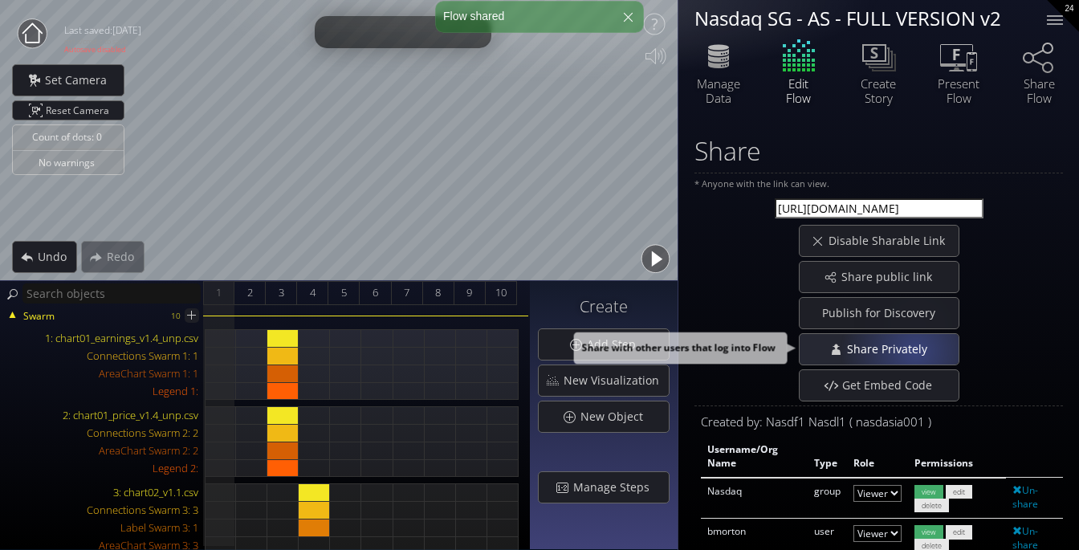
click at [912, 351] on span "Share Privately" at bounding box center [890, 349] width 91 height 16
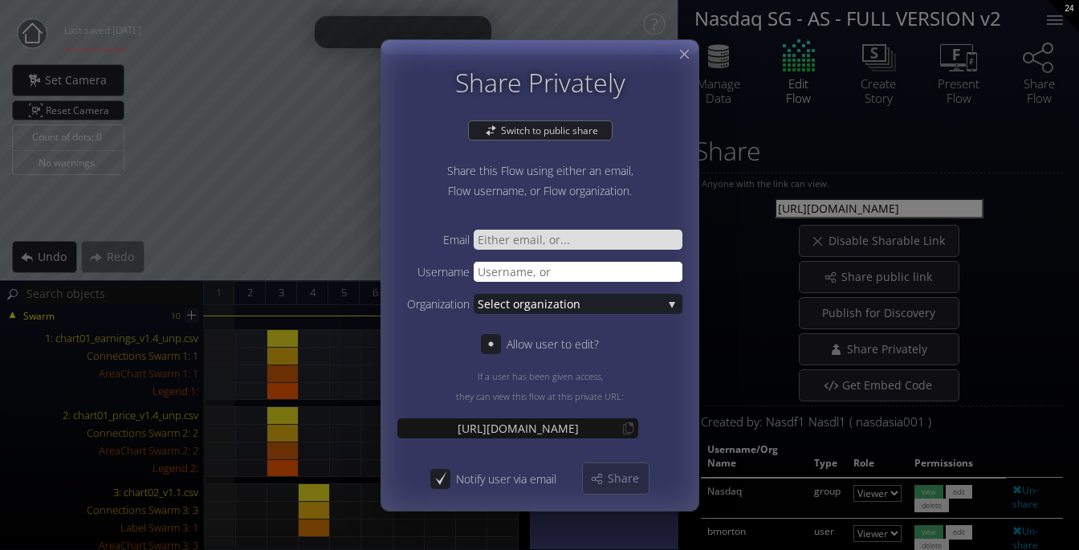
click at [513, 275] on input "text" at bounding box center [578, 271] width 209 height 20
type input "nasdview004"
click at [597, 482] on div "Share" at bounding box center [616, 478] width 66 height 31
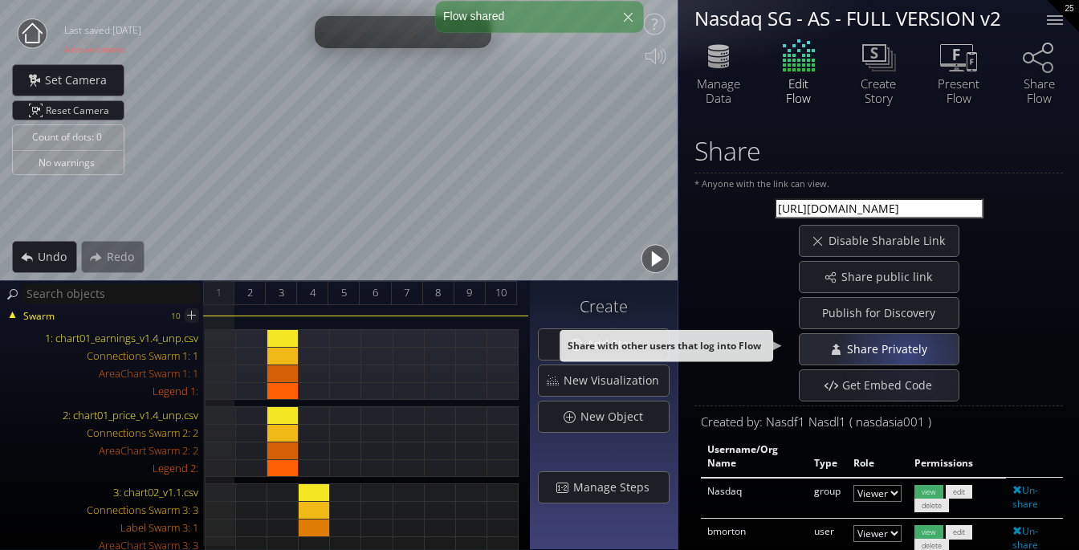
click at [903, 353] on span "Share Privately" at bounding box center [890, 349] width 91 height 16
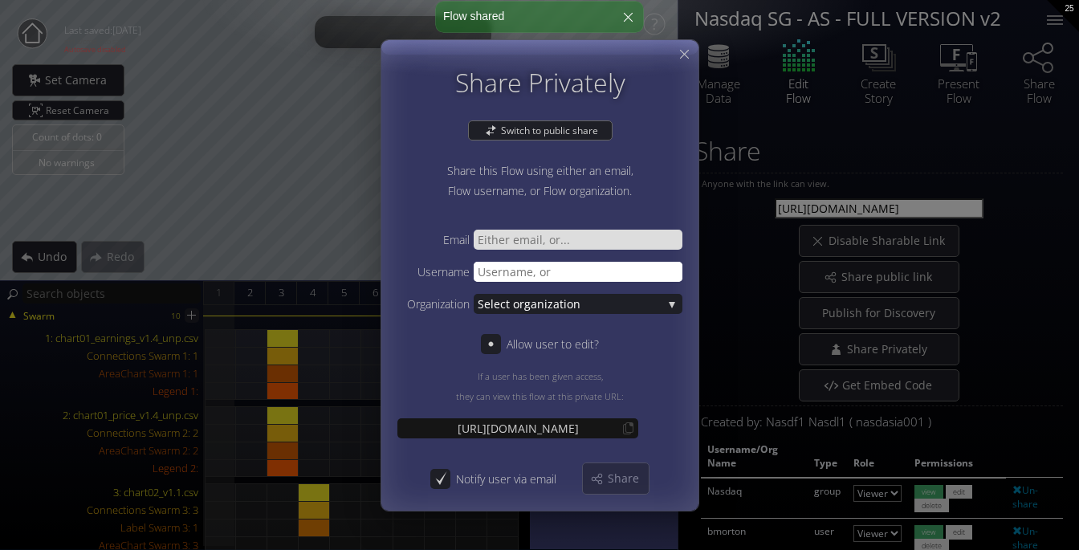
click at [601, 279] on input "text" at bounding box center [578, 271] width 209 height 20
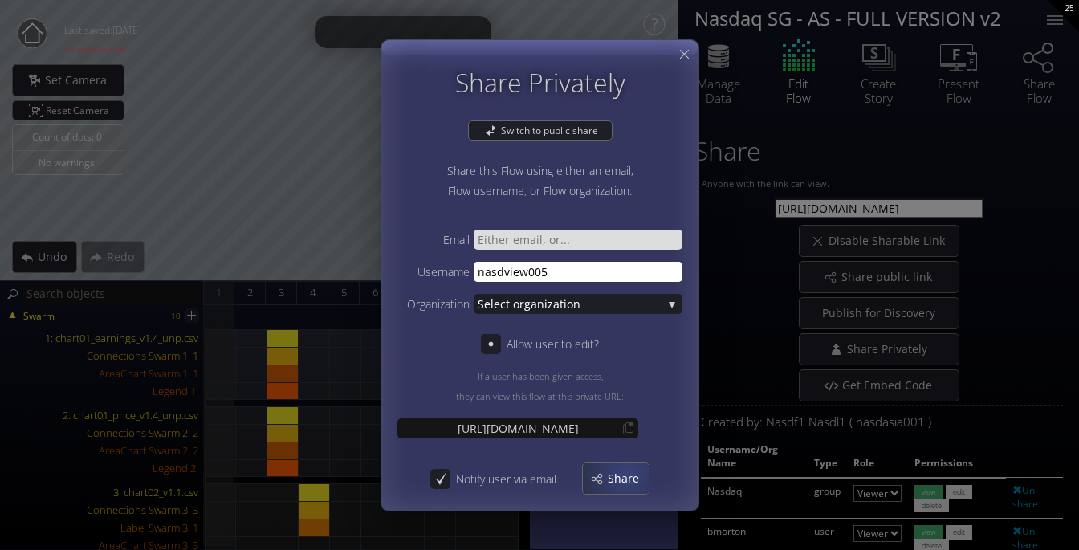
type input "nasdview005"
click at [629, 477] on span "Share" at bounding box center [628, 478] width 42 height 16
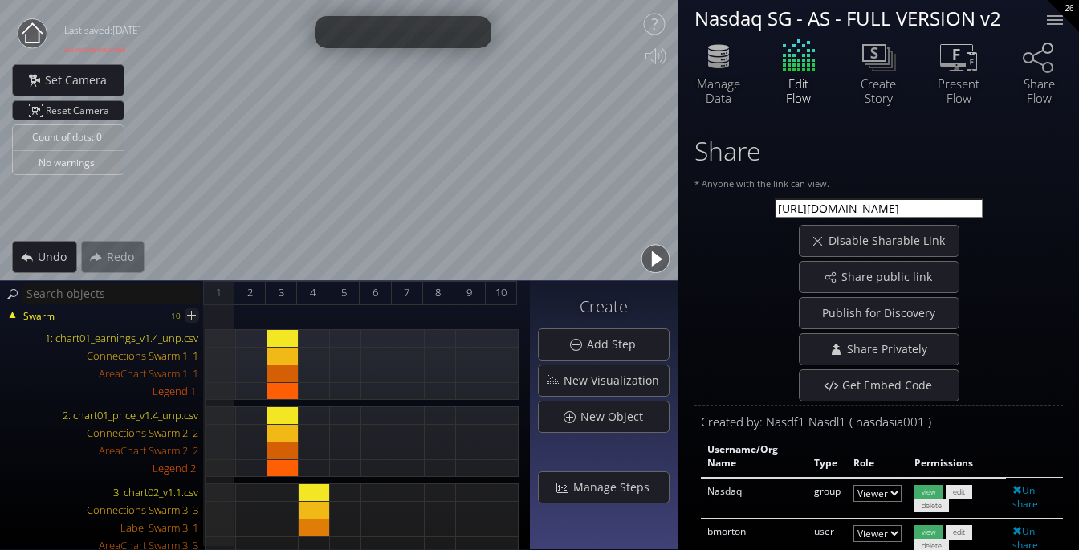
click at [35, 29] on circle at bounding box center [32, 33] width 29 height 29
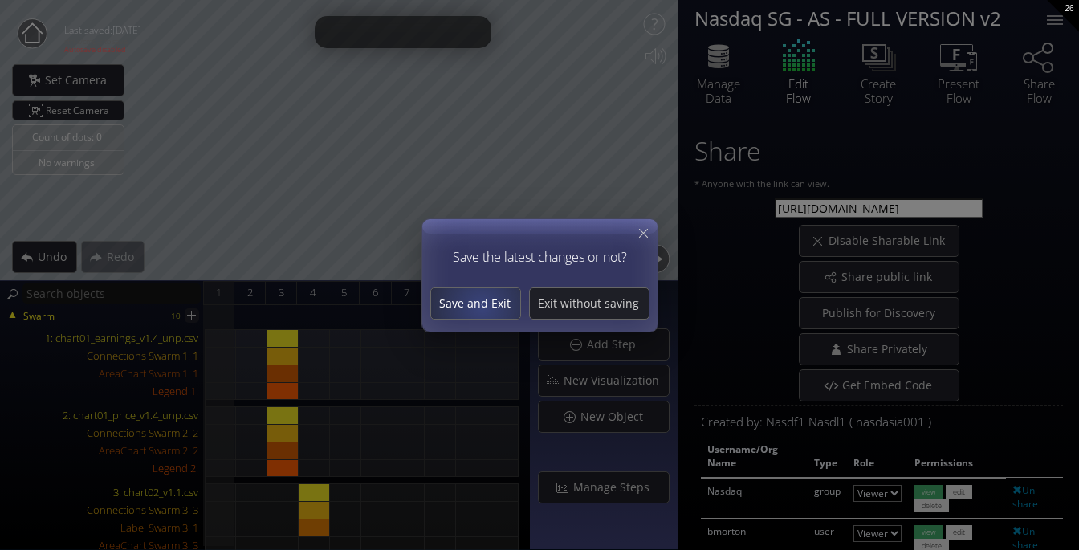
click at [483, 306] on span "Save and Exit" at bounding box center [475, 303] width 89 height 16
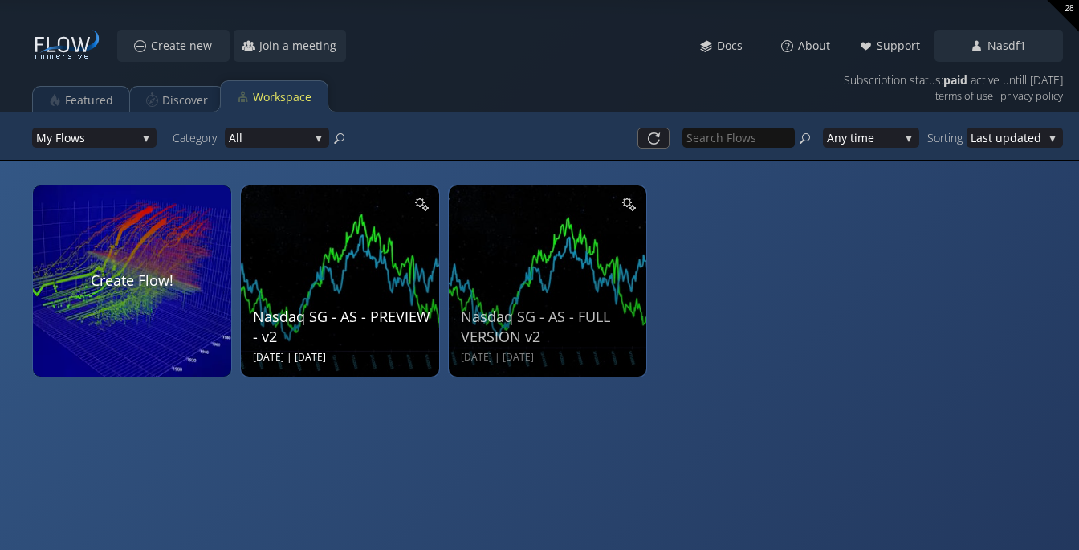
click at [387, 263] on div "Nasdaq SG - AS - PREVIEW - v2 [DATE] | [DATE]" at bounding box center [342, 278] width 178 height 171
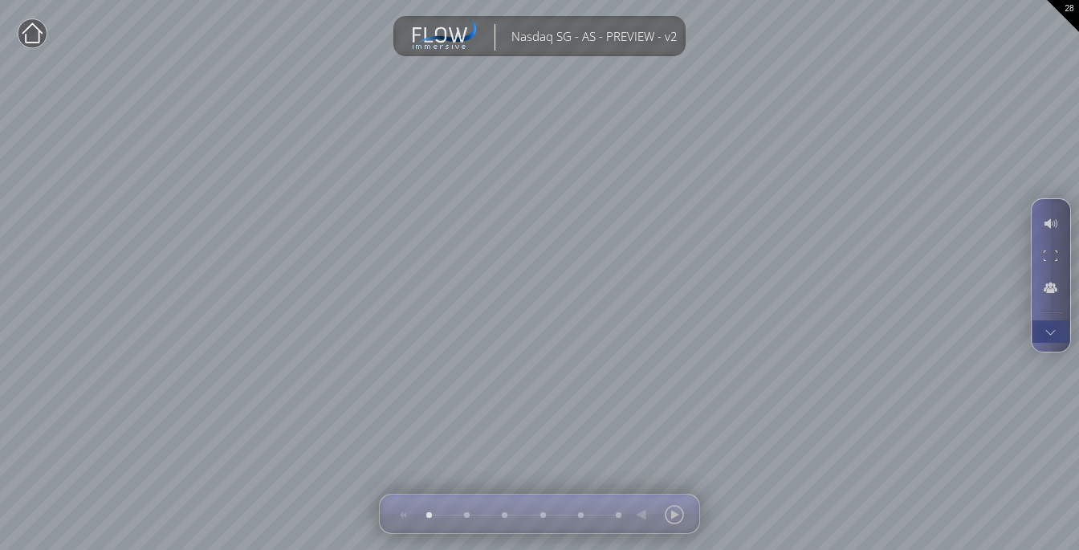
click at [1047, 336] on div at bounding box center [1051, 331] width 30 height 22
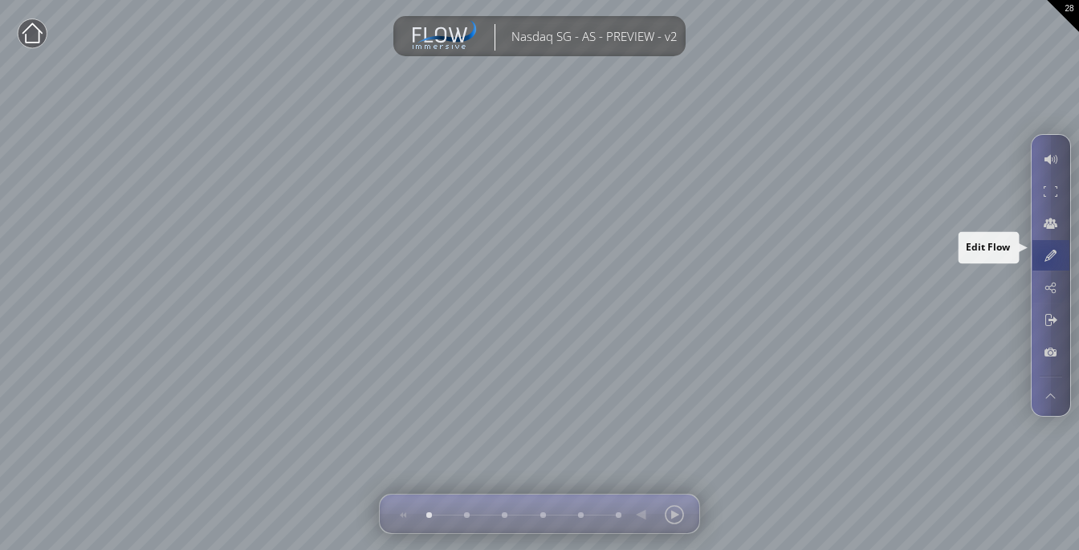
click at [1045, 257] on div at bounding box center [1051, 255] width 30 height 31
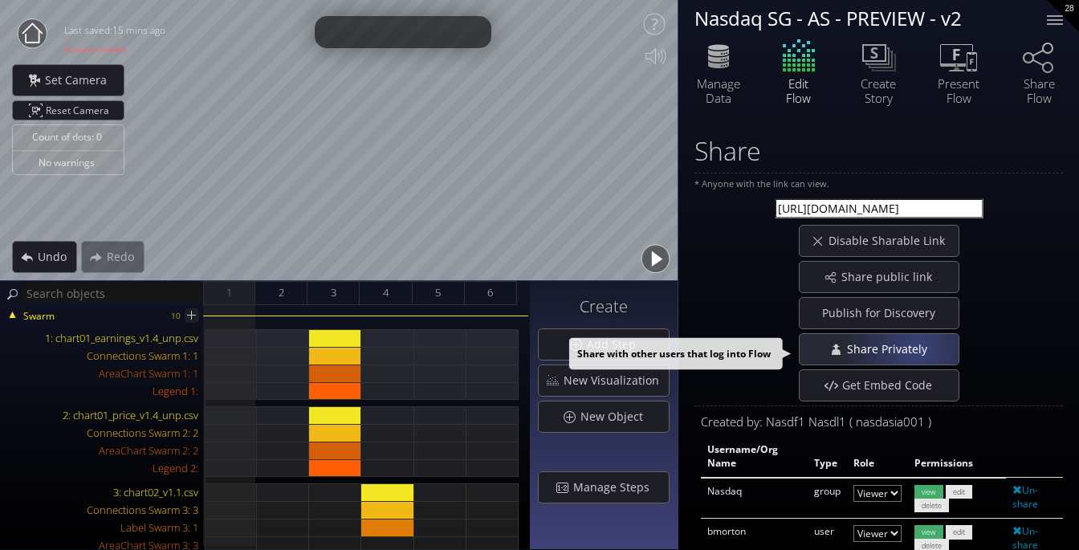
click at [914, 348] on span "Share Privately" at bounding box center [890, 349] width 91 height 16
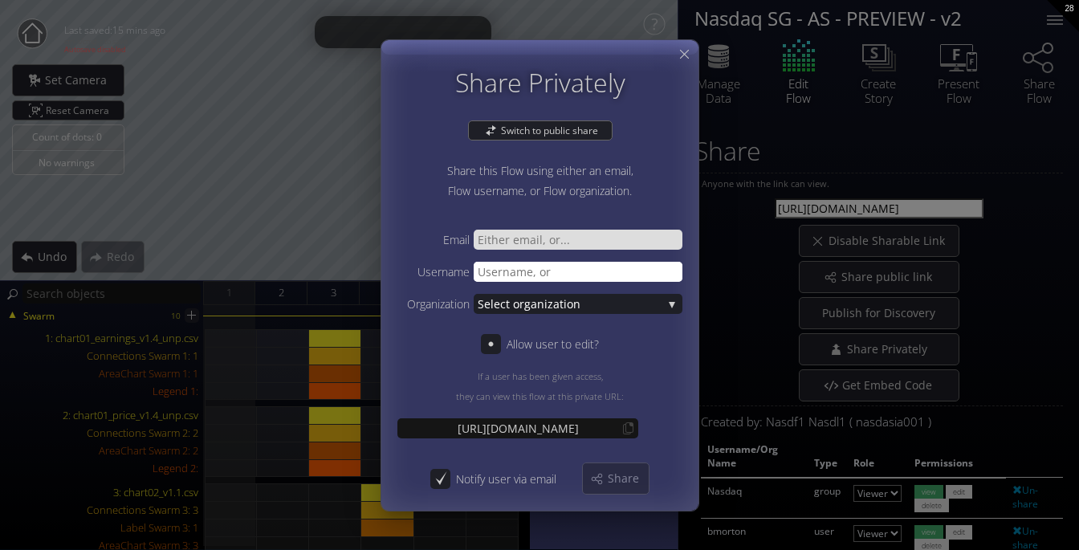
click at [572, 274] on input "text" at bounding box center [578, 271] width 209 height 20
type input "nasdview003"
click at [621, 477] on span "Share" at bounding box center [628, 478] width 42 height 16
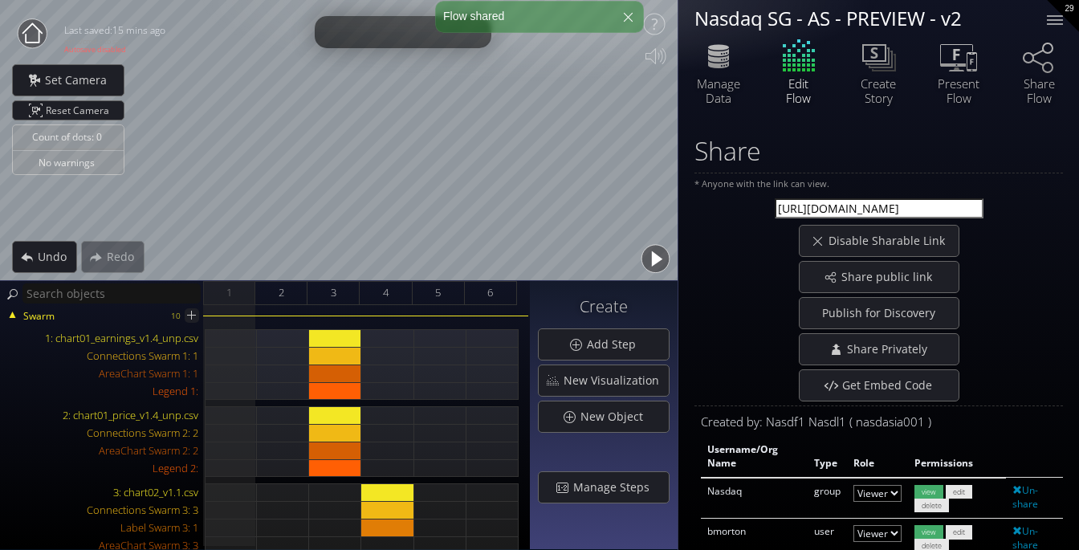
click at [31, 33] on circle at bounding box center [32, 33] width 29 height 29
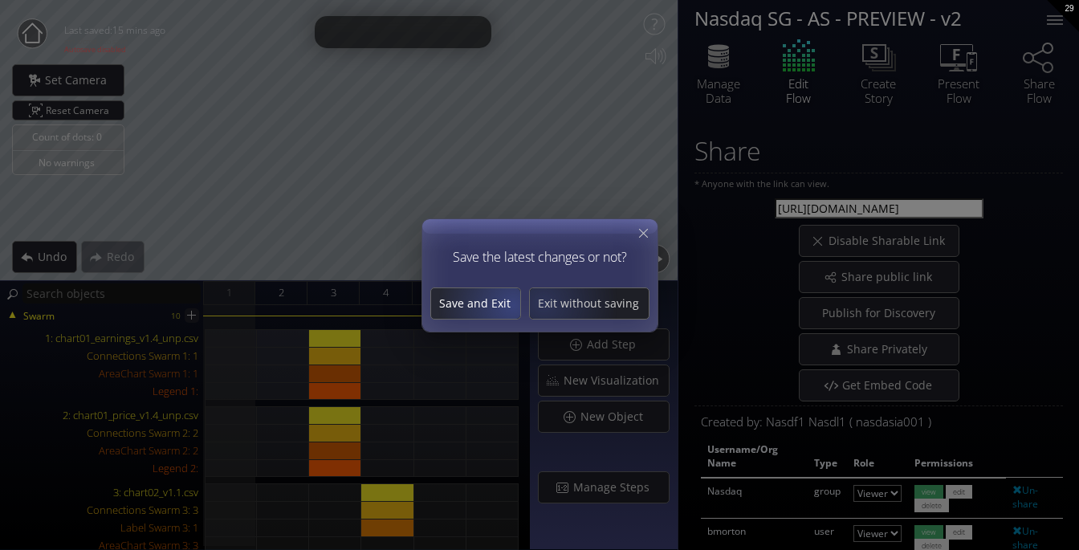
click at [499, 301] on span "Save and Exit" at bounding box center [475, 303] width 89 height 16
